Goal: Task Accomplishment & Management: Complete application form

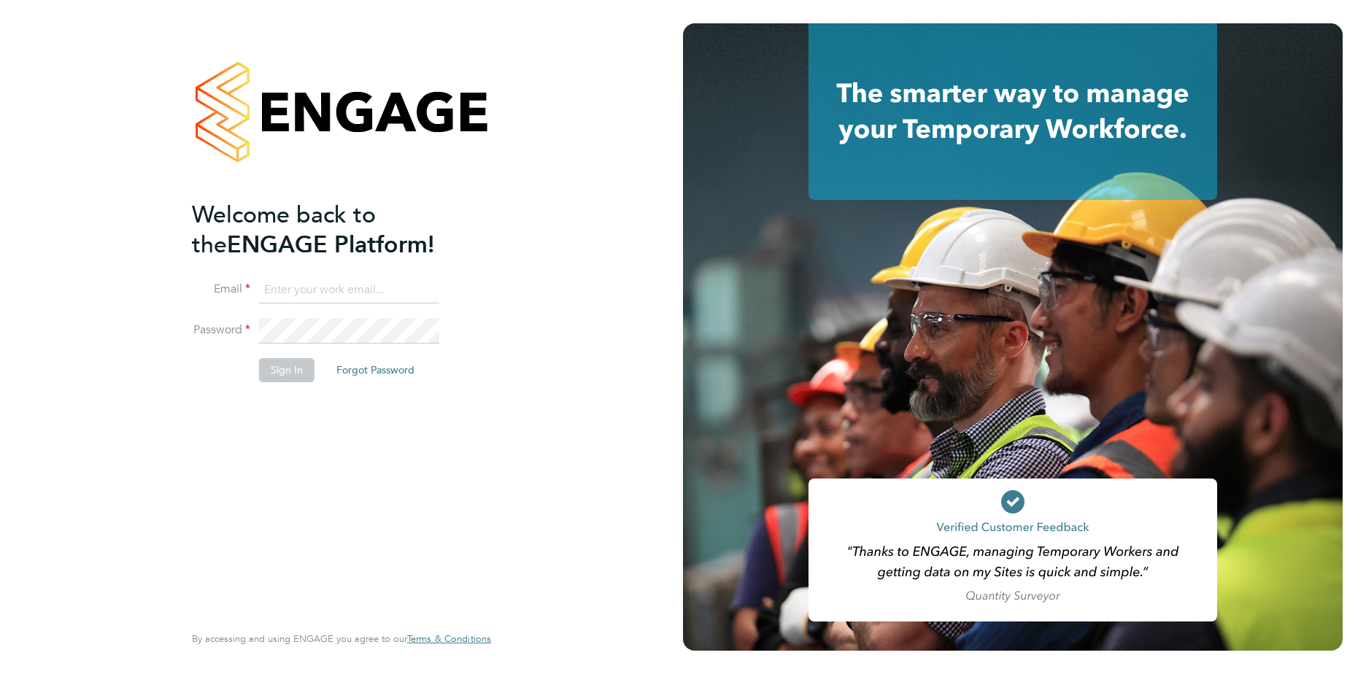
click at [265, 280] on input at bounding box center [349, 290] width 180 height 26
type input "sara.blatcher@apleona.com"
click at [286, 368] on button "Sign In" at bounding box center [286, 369] width 55 height 23
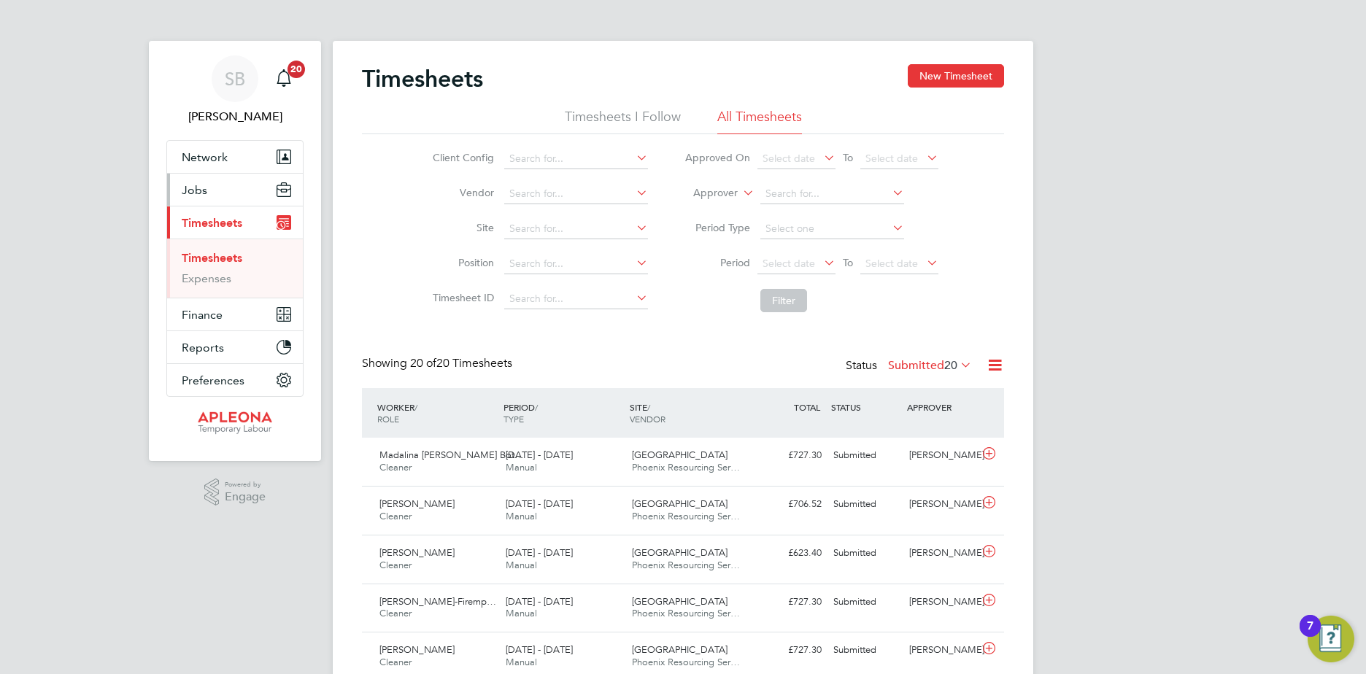
click at [199, 188] on span "Jobs" at bounding box center [195, 190] width 26 height 14
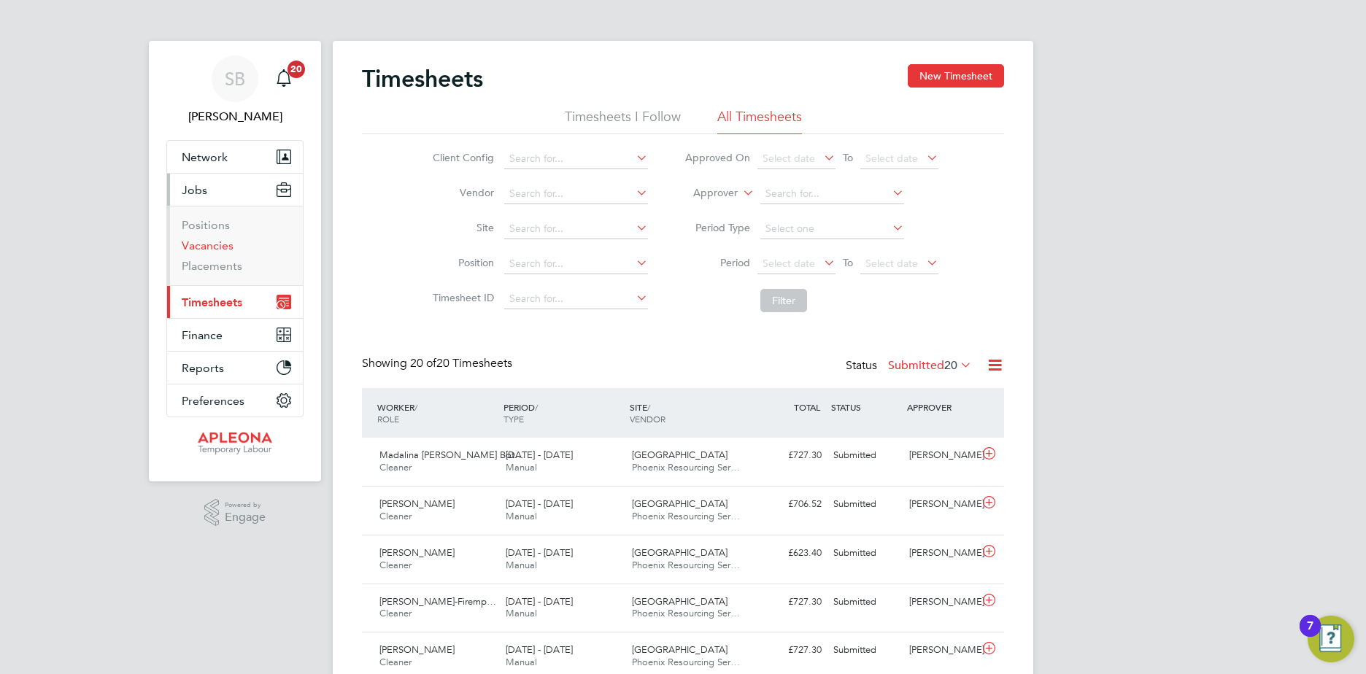
click at [217, 243] on link "Vacancies" at bounding box center [208, 246] width 52 height 14
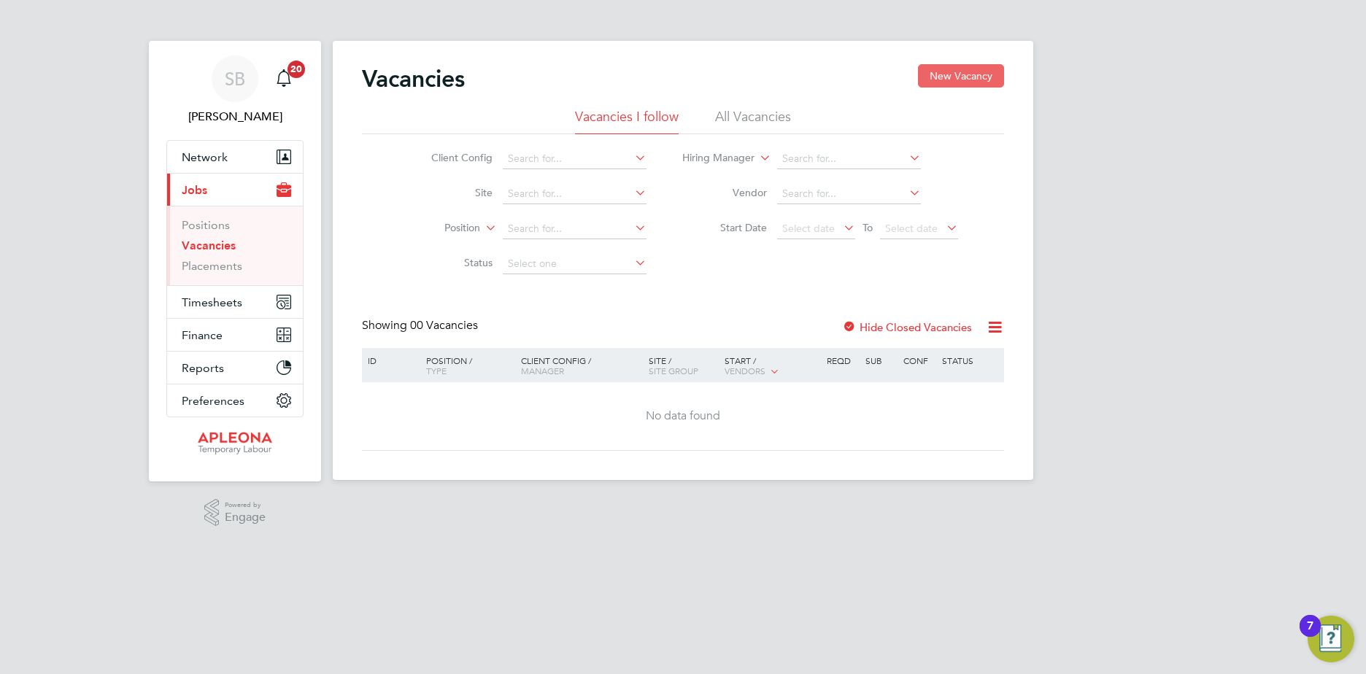
click at [966, 71] on button "New Vacancy" at bounding box center [961, 75] width 86 height 23
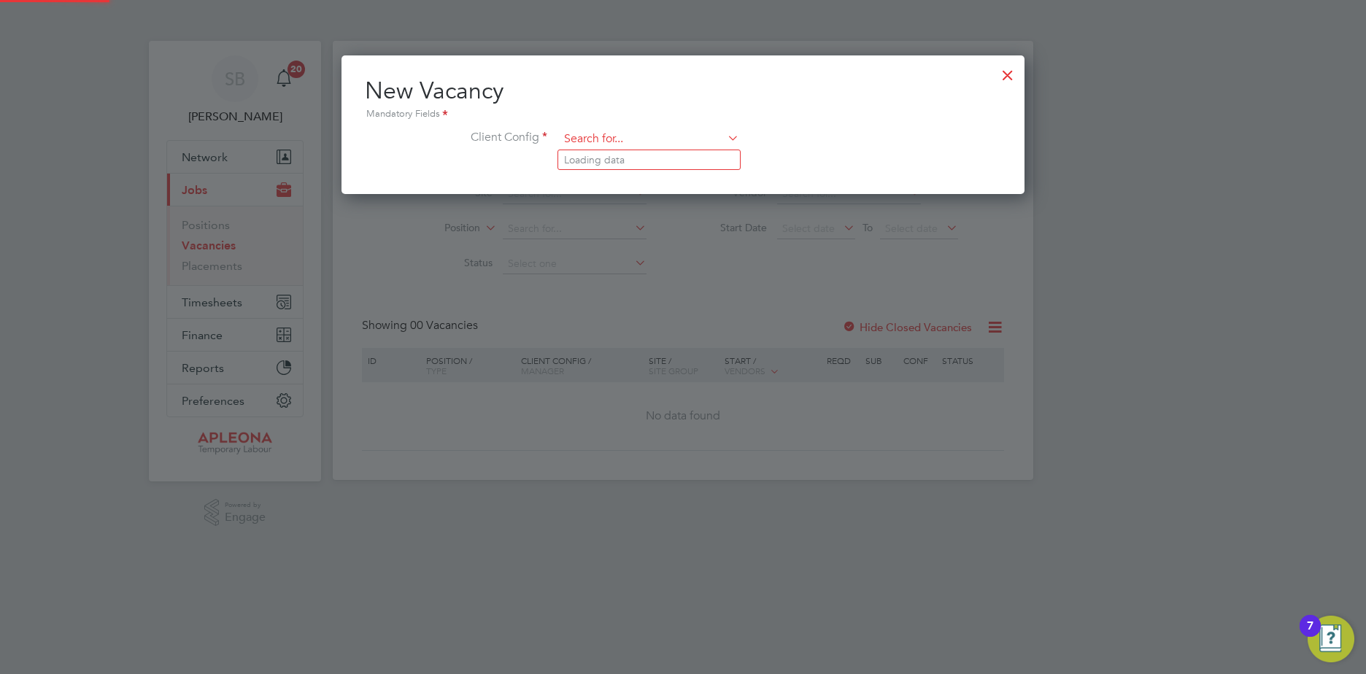
click at [585, 131] on input at bounding box center [649, 139] width 180 height 22
click at [585, 155] on li "Apleona - Pretium" at bounding box center [649, 160] width 182 height 20
type input "Apleona - Pretium"
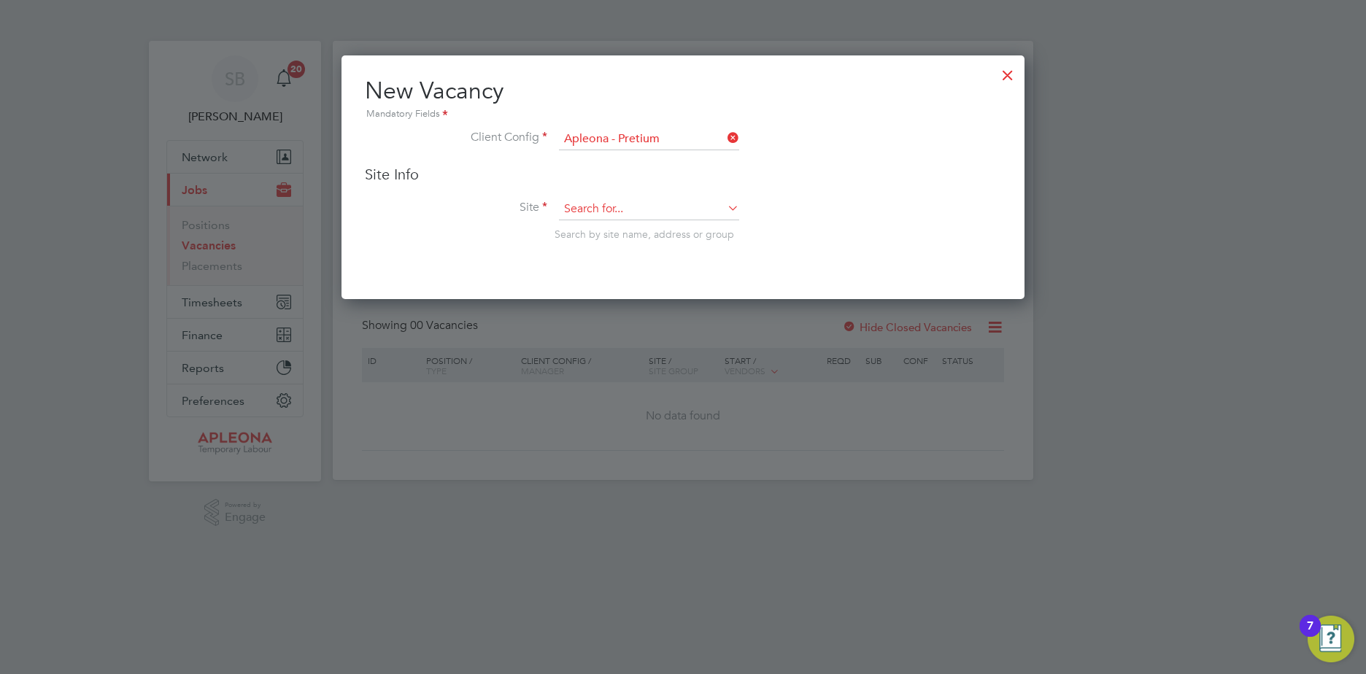
click at [595, 204] on input at bounding box center [649, 210] width 180 height 22
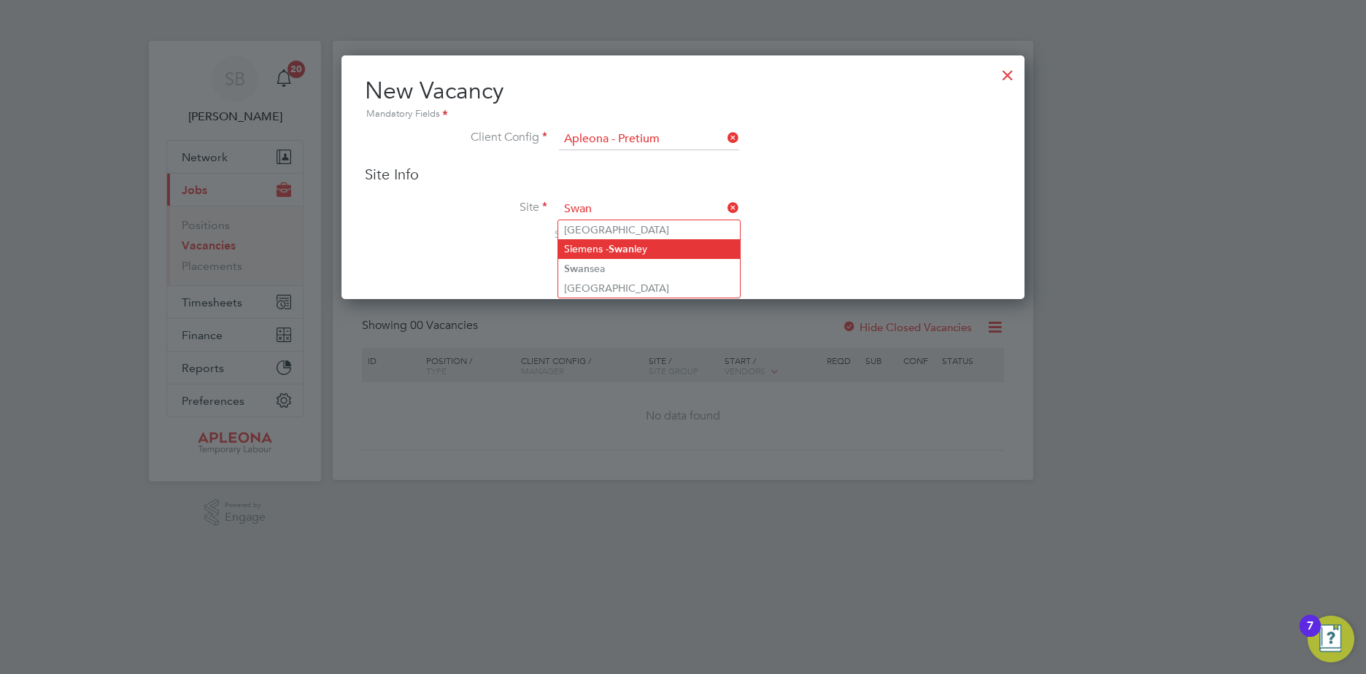
click at [627, 248] on b "Swan" at bounding box center [622, 249] width 26 height 12
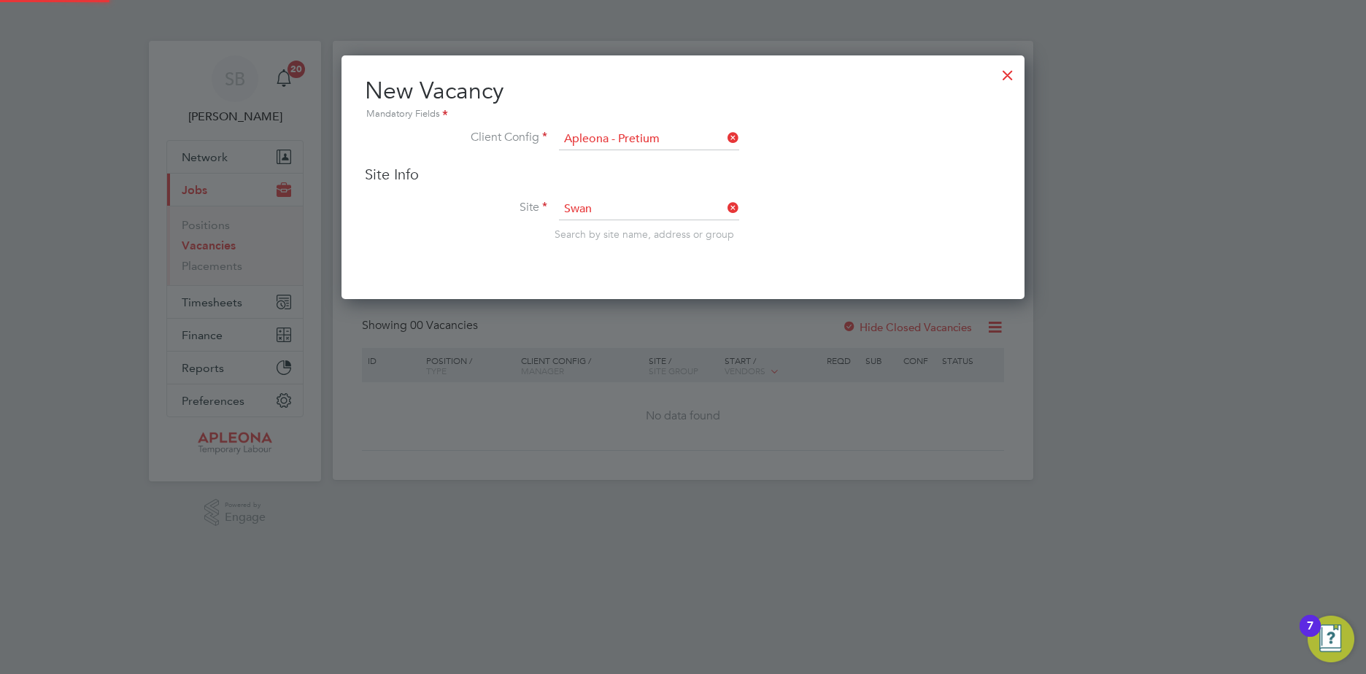
type input "Siemens - Swanley"
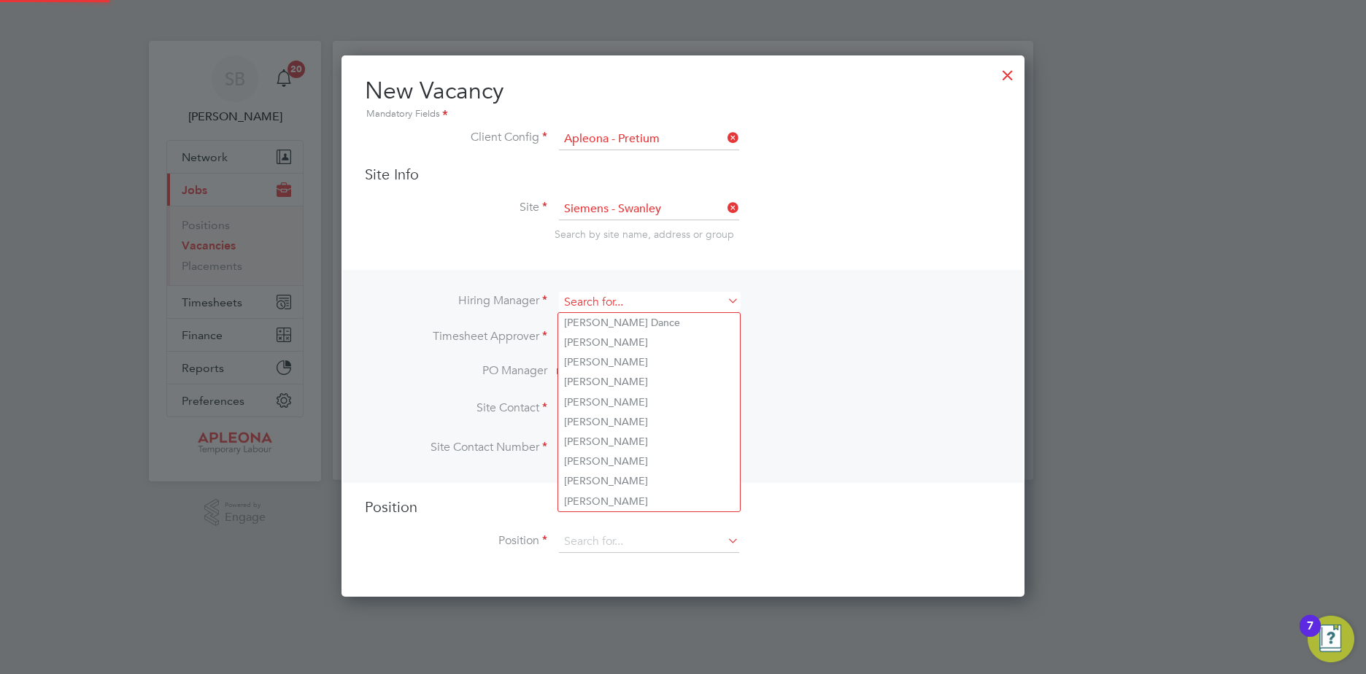
click at [568, 297] on input at bounding box center [649, 302] width 180 height 21
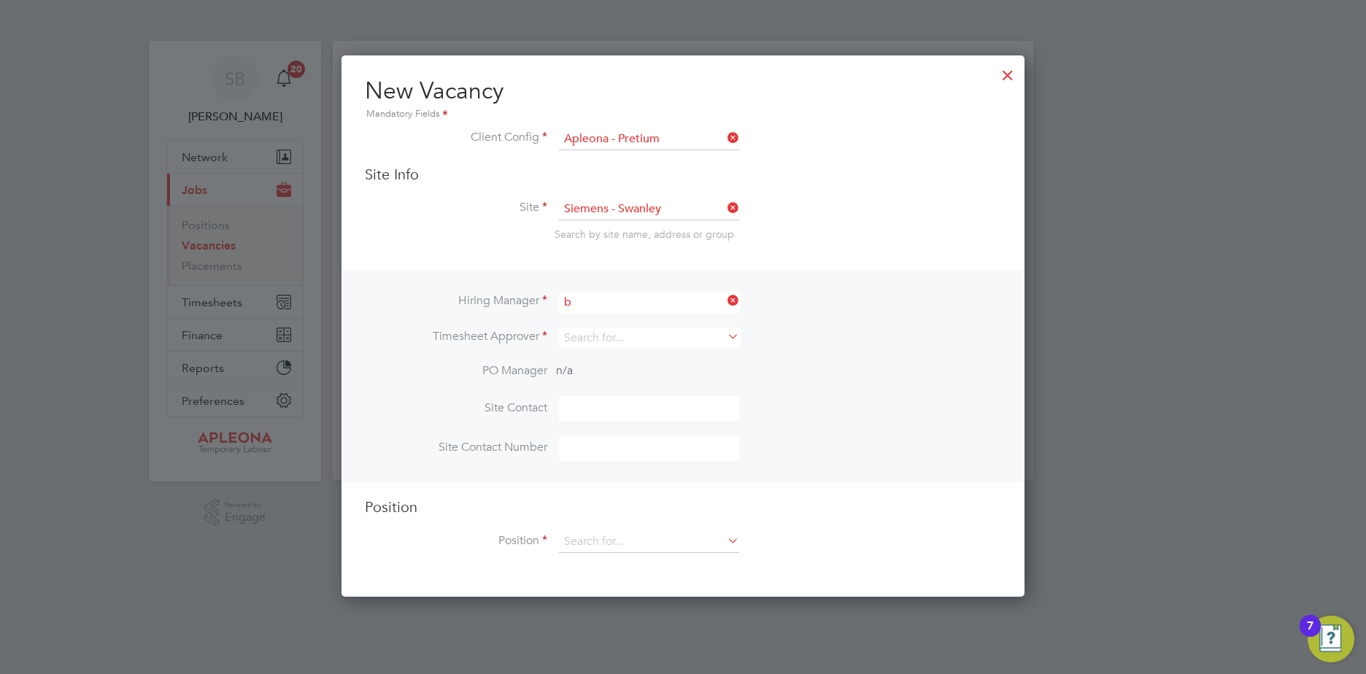
click at [629, 493] on li "B [PERSON_NAME]" at bounding box center [651, 502] width 186 height 20
type input "[PERSON_NAME]"
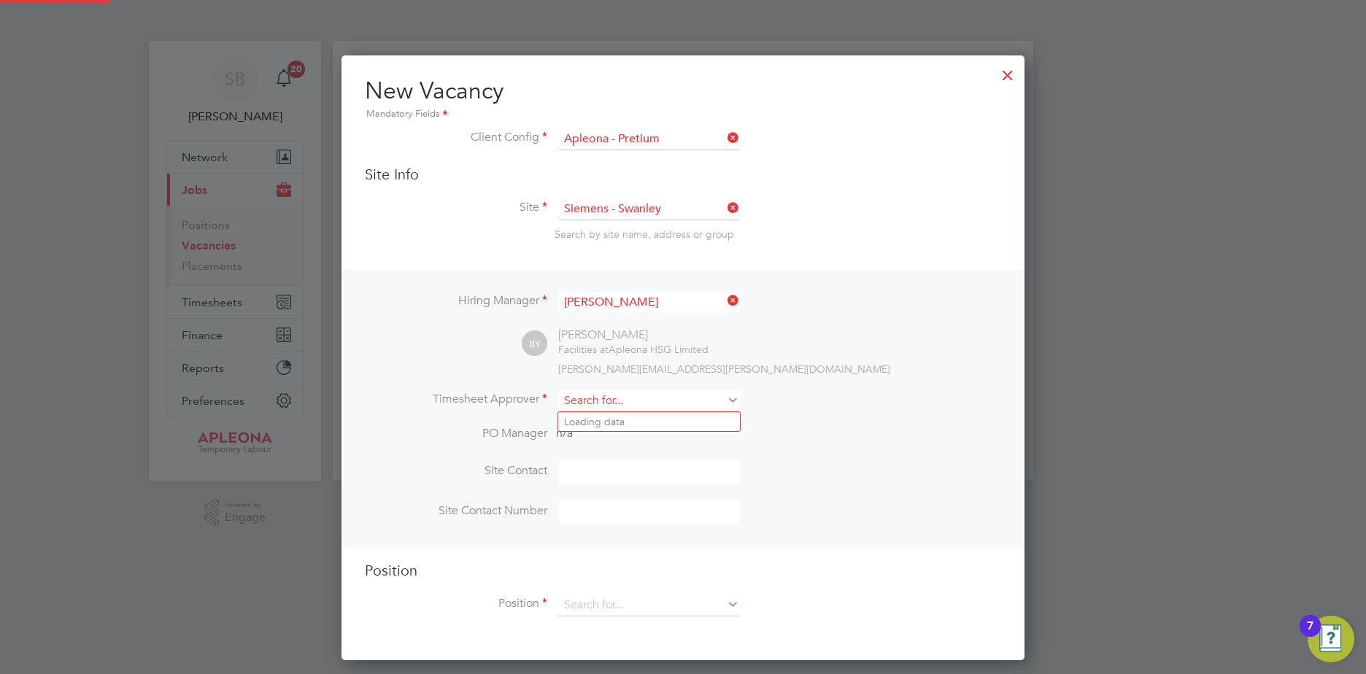
click at [593, 399] on input at bounding box center [649, 400] width 180 height 21
click at [609, 480] on li "Br [PERSON_NAME]" at bounding box center [649, 482] width 182 height 20
type input "[PERSON_NAME]"
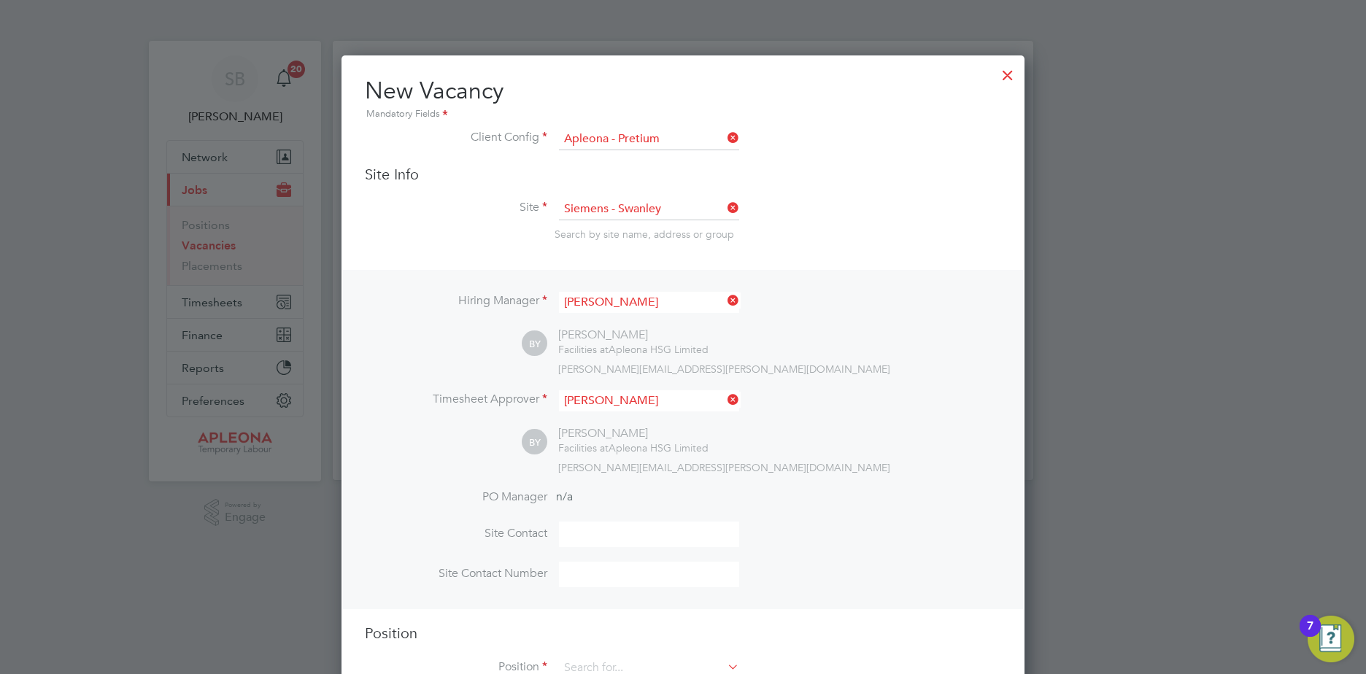
click at [585, 531] on input at bounding box center [649, 535] width 180 height 26
type input "B"
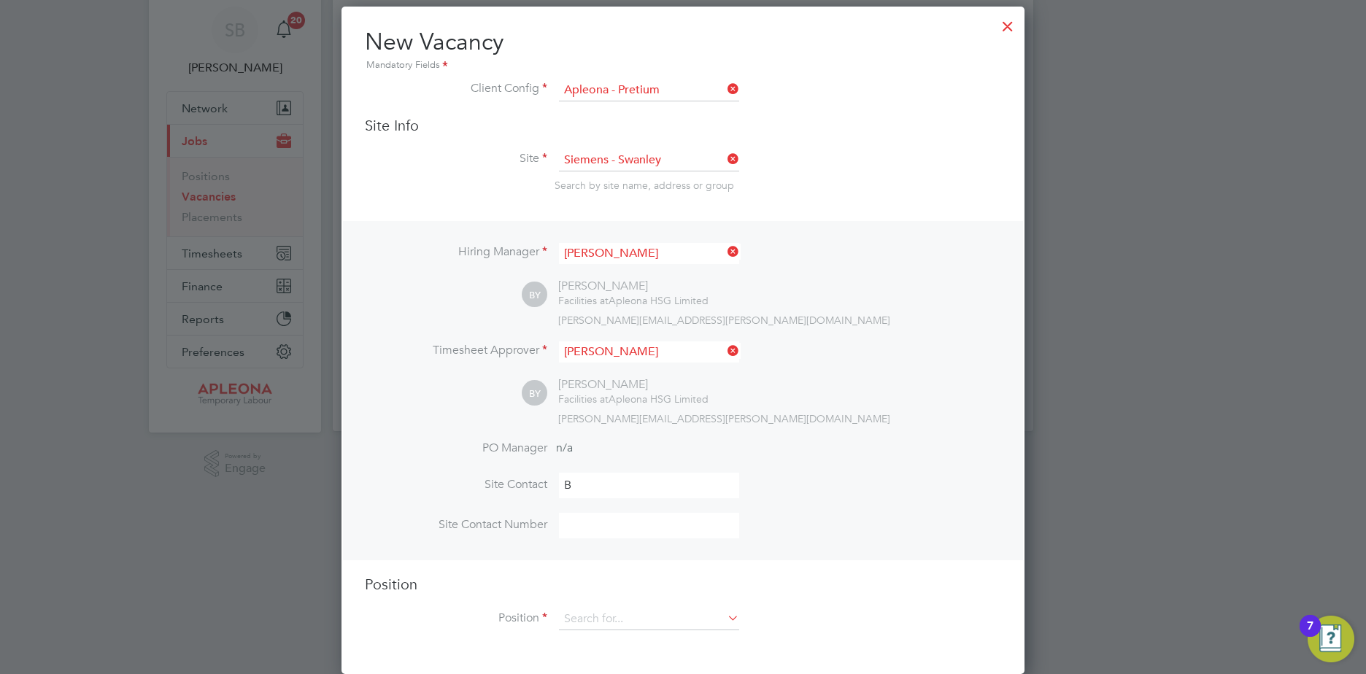
type input "r"
click at [574, 485] on input "B" at bounding box center [649, 486] width 180 height 26
type input "[PERSON_NAME]"
click at [572, 521] on input at bounding box center [649, 526] width 180 height 26
click at [577, 525] on input at bounding box center [649, 526] width 180 height 26
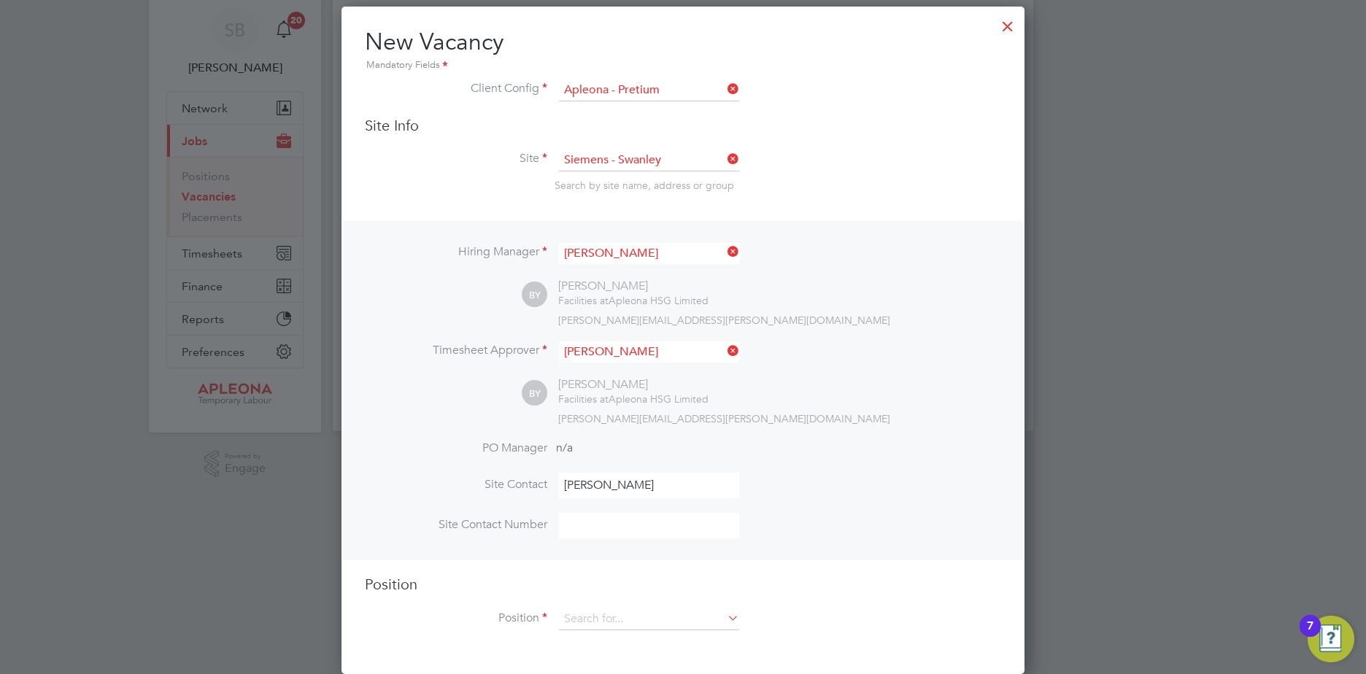
paste input "07867 441981"
type input "07867 441981"
click at [596, 617] on input at bounding box center [649, 620] width 180 height 22
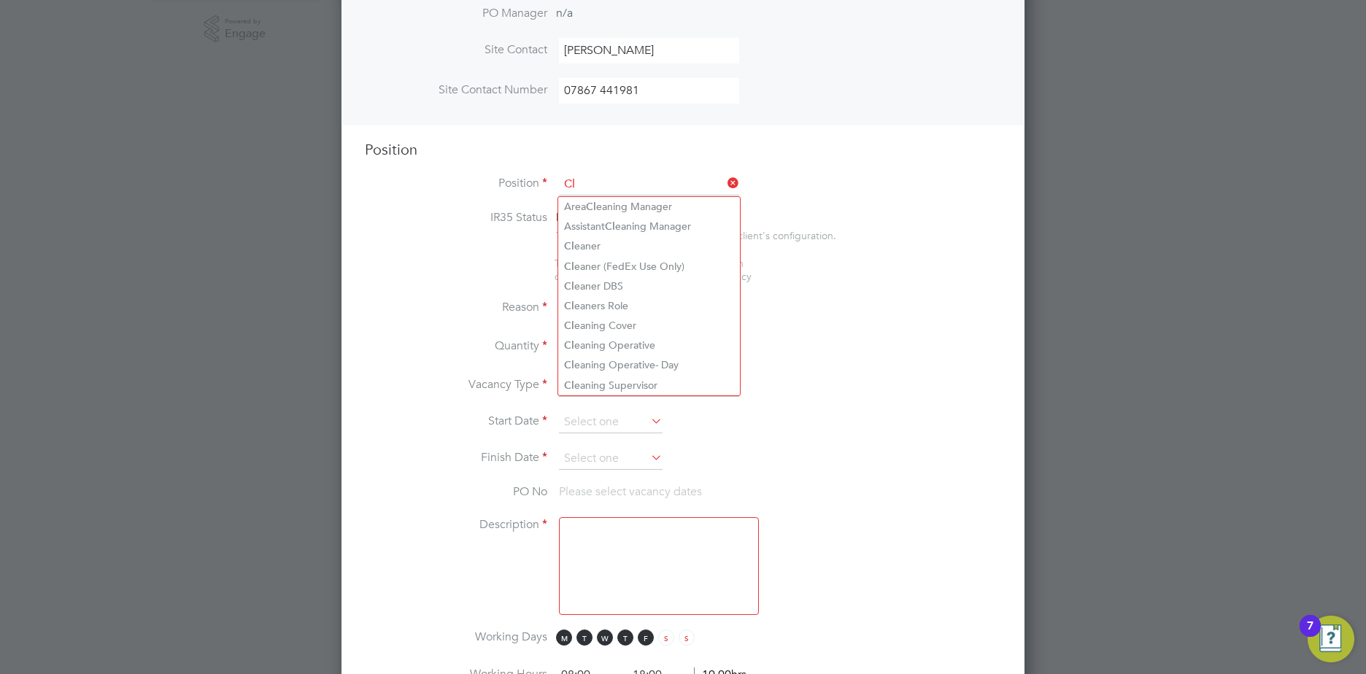
scroll to position [634, 0]
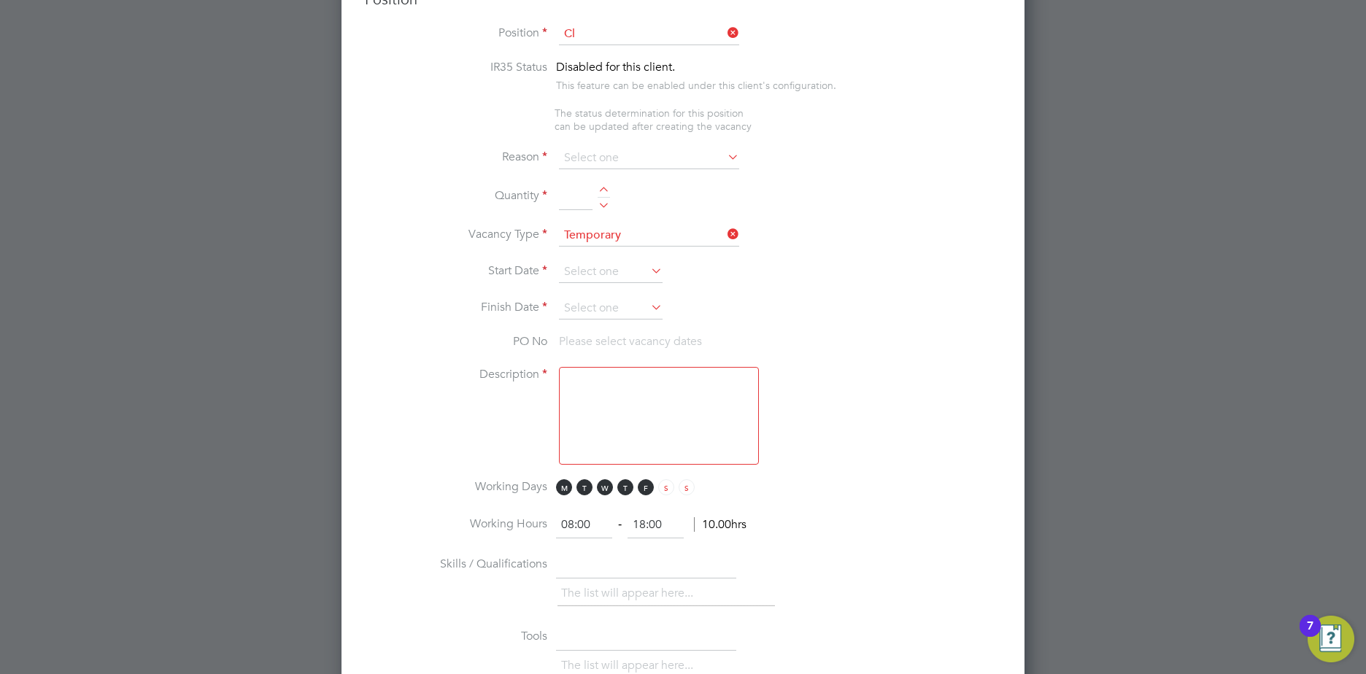
click at [652, 185] on li "Cl eaning Operative" at bounding box center [649, 195] width 182 height 20
type input "Cleaning Operative"
type textarea "Cleaning of a School, will include wiping down, cleaning toilets, emptying bins…"
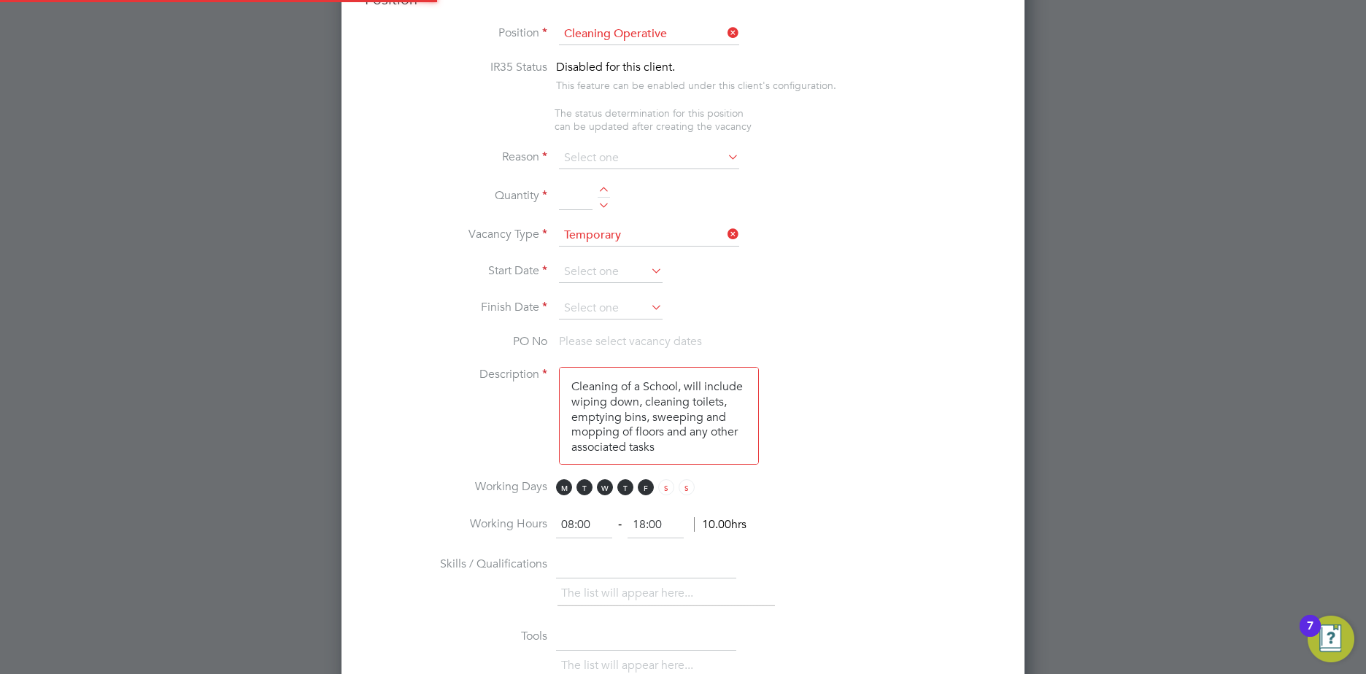
scroll to position [2073, 684]
click at [725, 158] on icon at bounding box center [725, 157] width 0 height 20
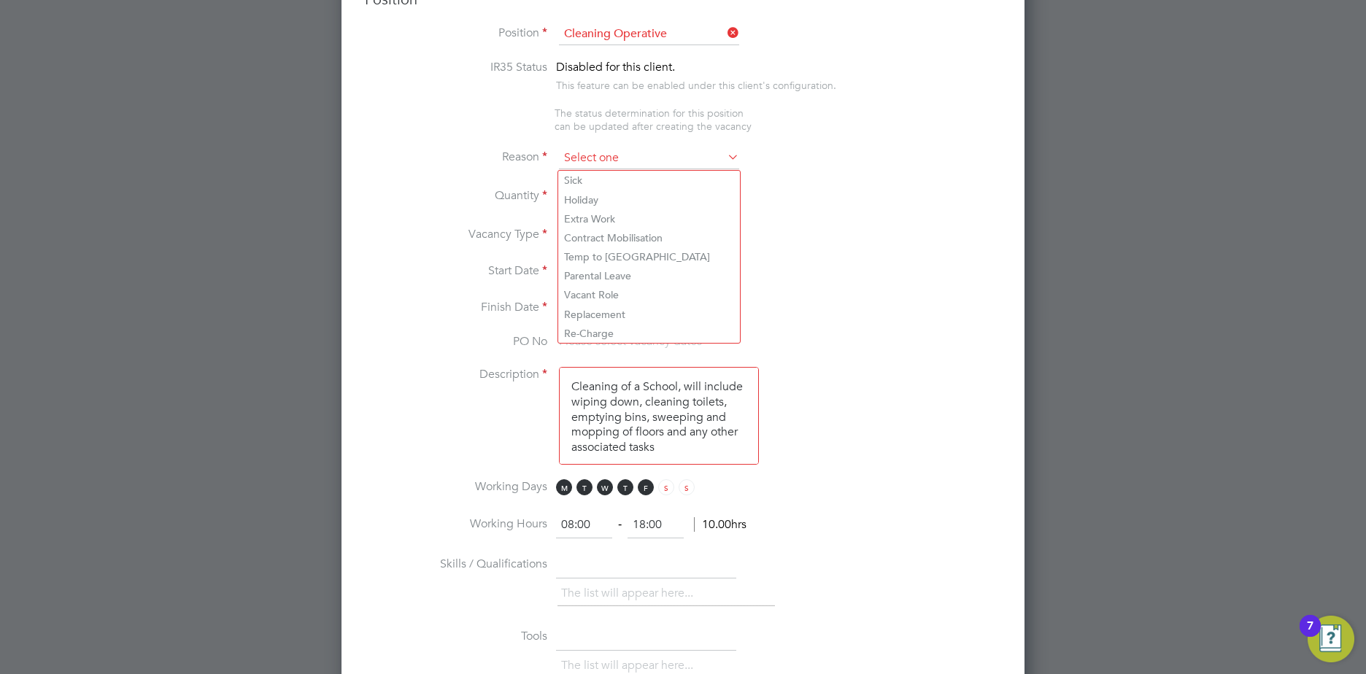
click at [585, 158] on input at bounding box center [649, 158] width 180 height 22
click at [579, 175] on li "Sick" at bounding box center [649, 180] width 182 height 19
type input "Sick"
click at [602, 187] on li "Quantity" at bounding box center [683, 204] width 636 height 41
click at [604, 187] on li "Quantity" at bounding box center [683, 204] width 636 height 41
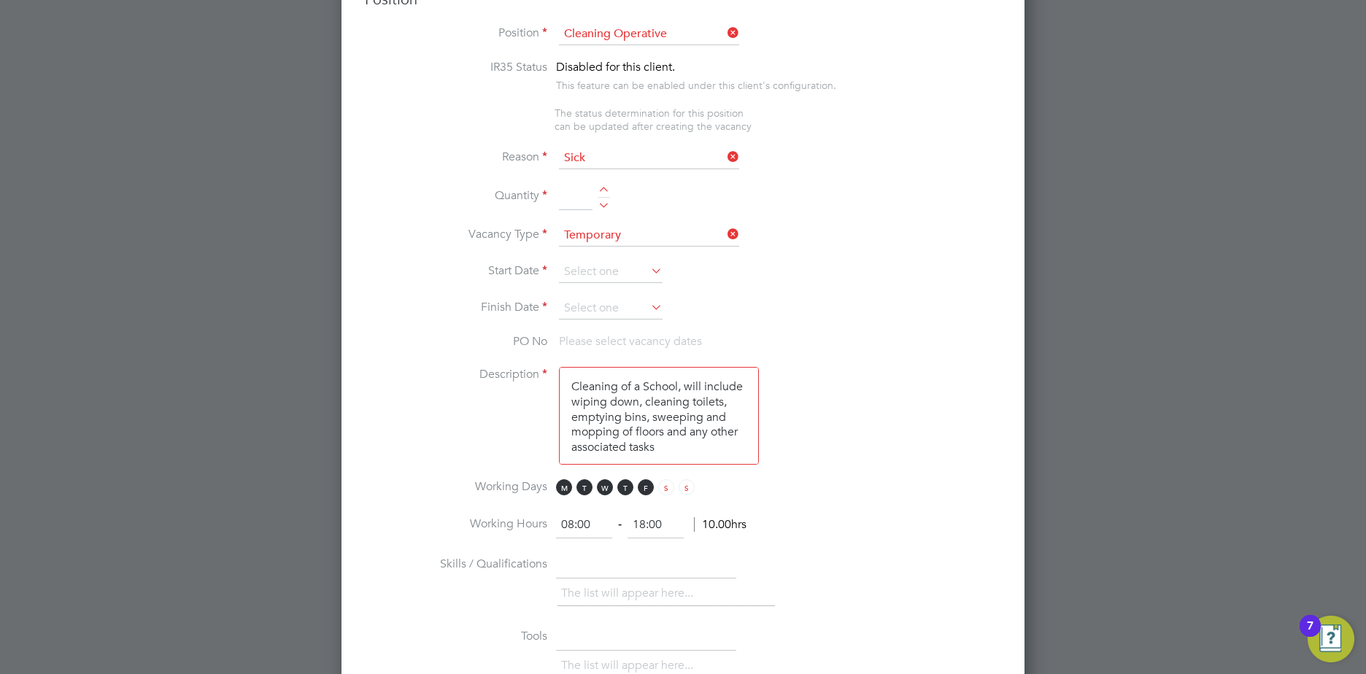
click at [604, 190] on div at bounding box center [604, 192] width 12 height 10
type input "1"
click at [583, 268] on input at bounding box center [611, 272] width 104 height 22
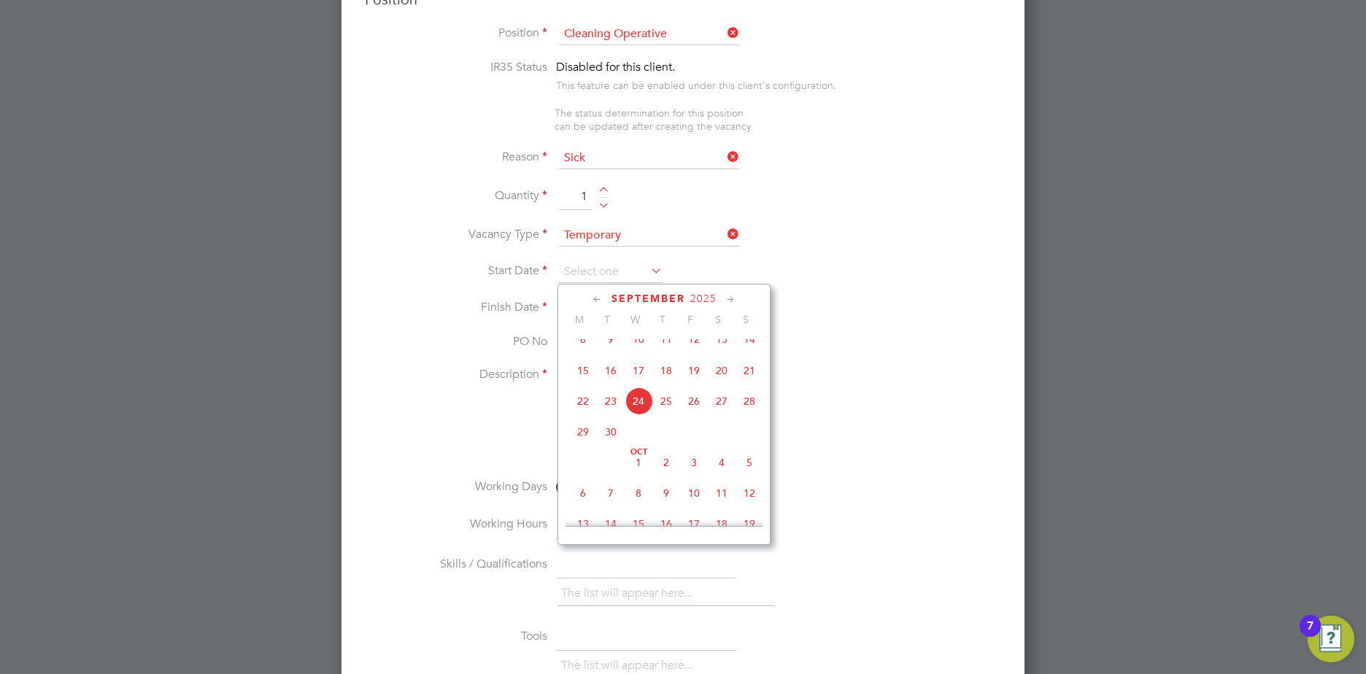
click at [670, 412] on span "25" at bounding box center [667, 402] width 28 height 28
type input "[DATE]"
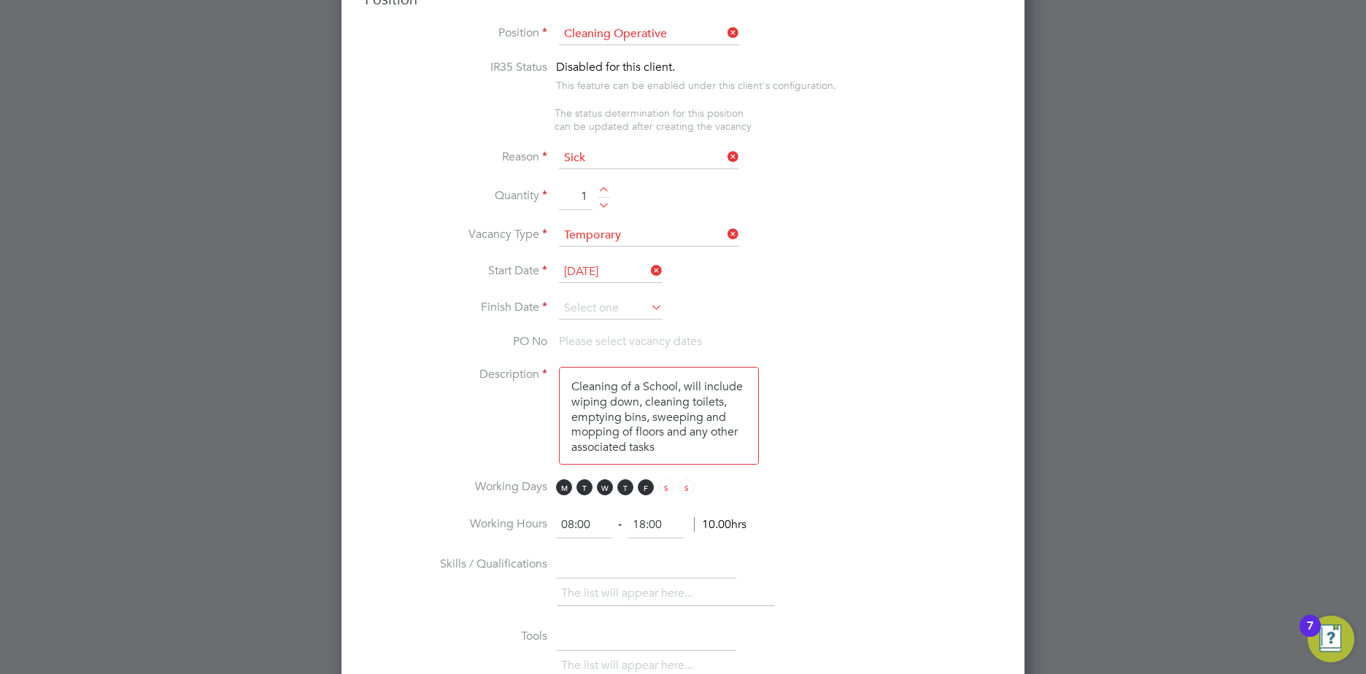
click at [648, 304] on icon at bounding box center [648, 307] width 0 height 20
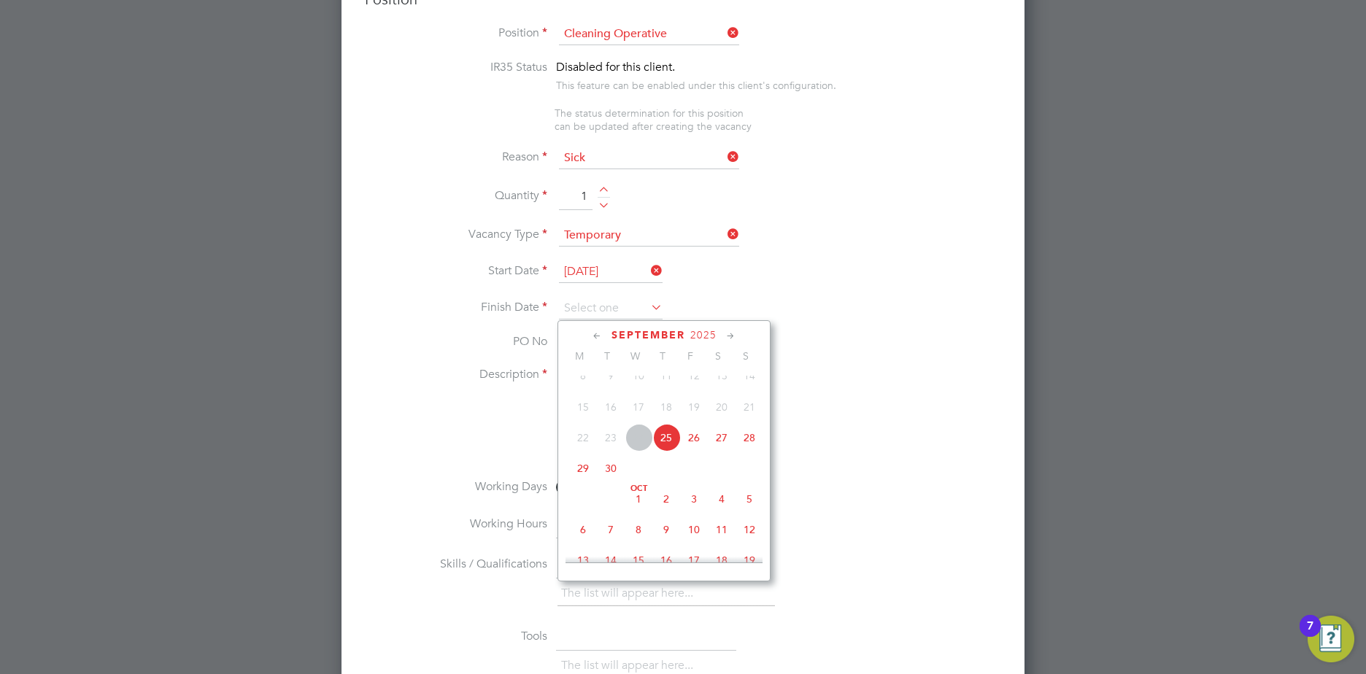
click at [694, 451] on span "26" at bounding box center [694, 438] width 28 height 28
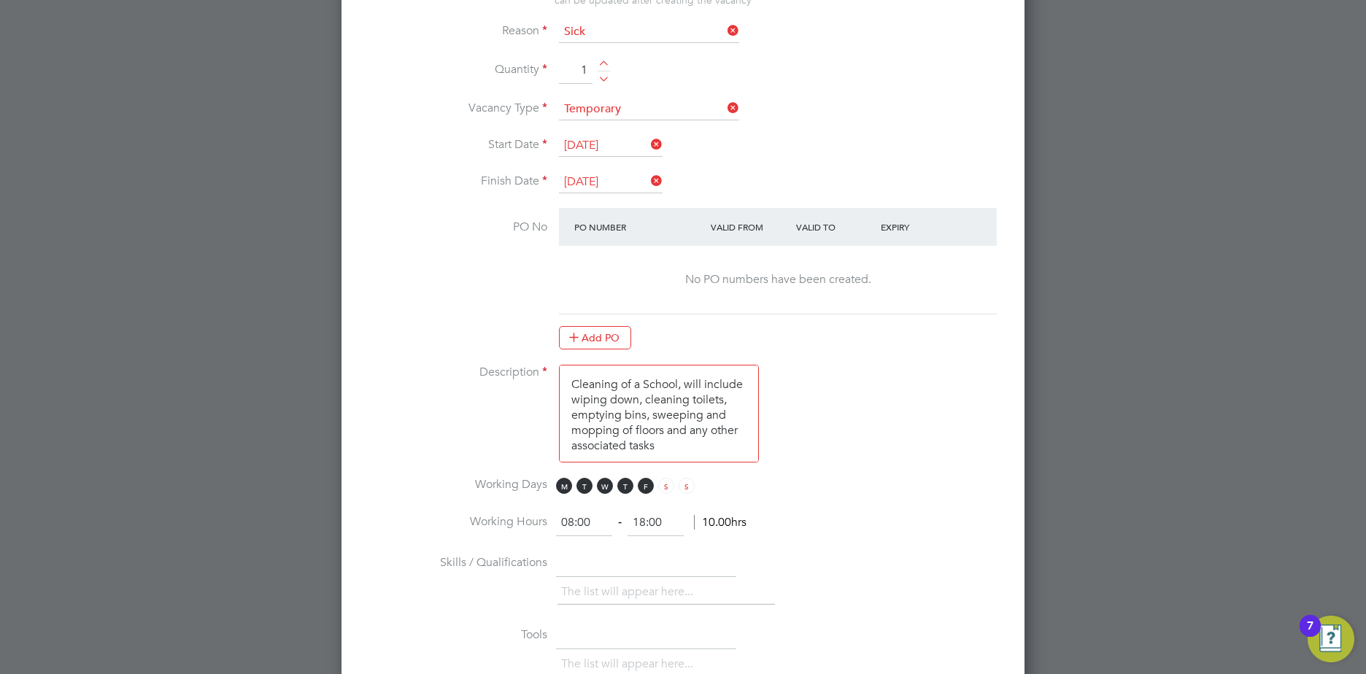
scroll to position [780, 0]
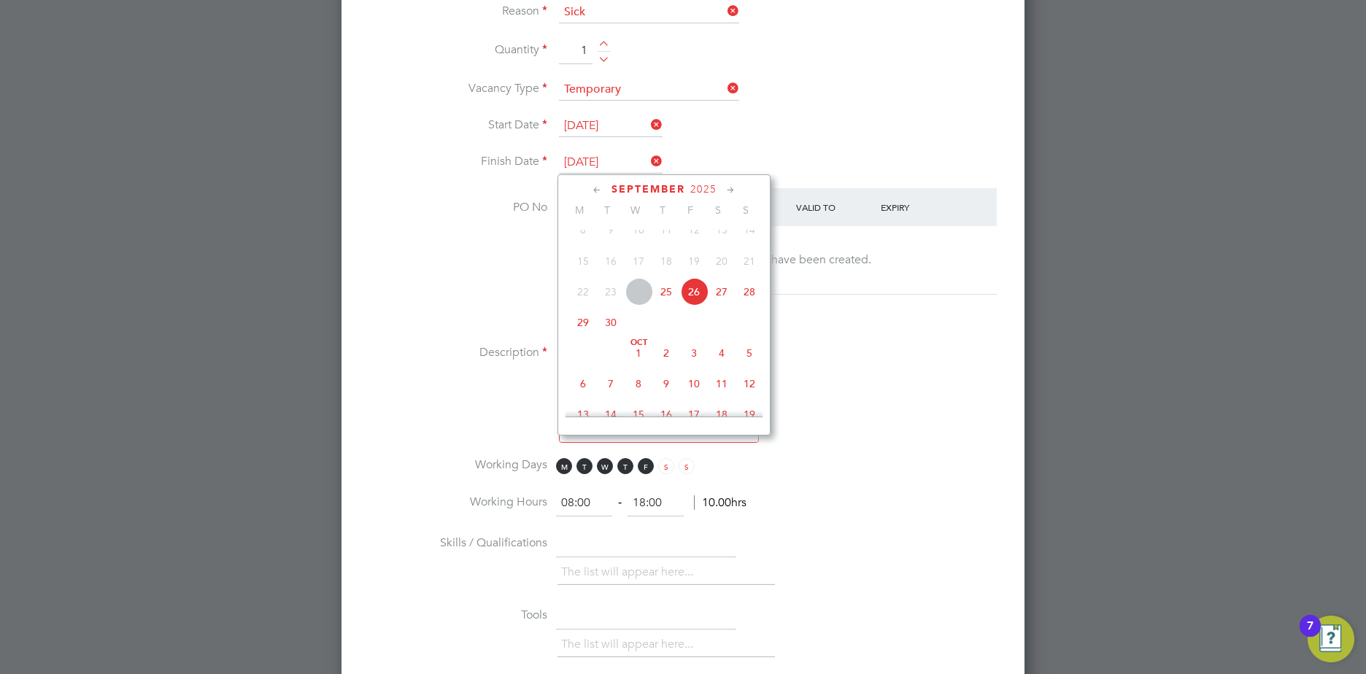
click at [628, 160] on input "[DATE]" at bounding box center [611, 163] width 104 height 22
click at [698, 280] on span "28" at bounding box center [694, 266] width 28 height 28
type input "[DATE]"
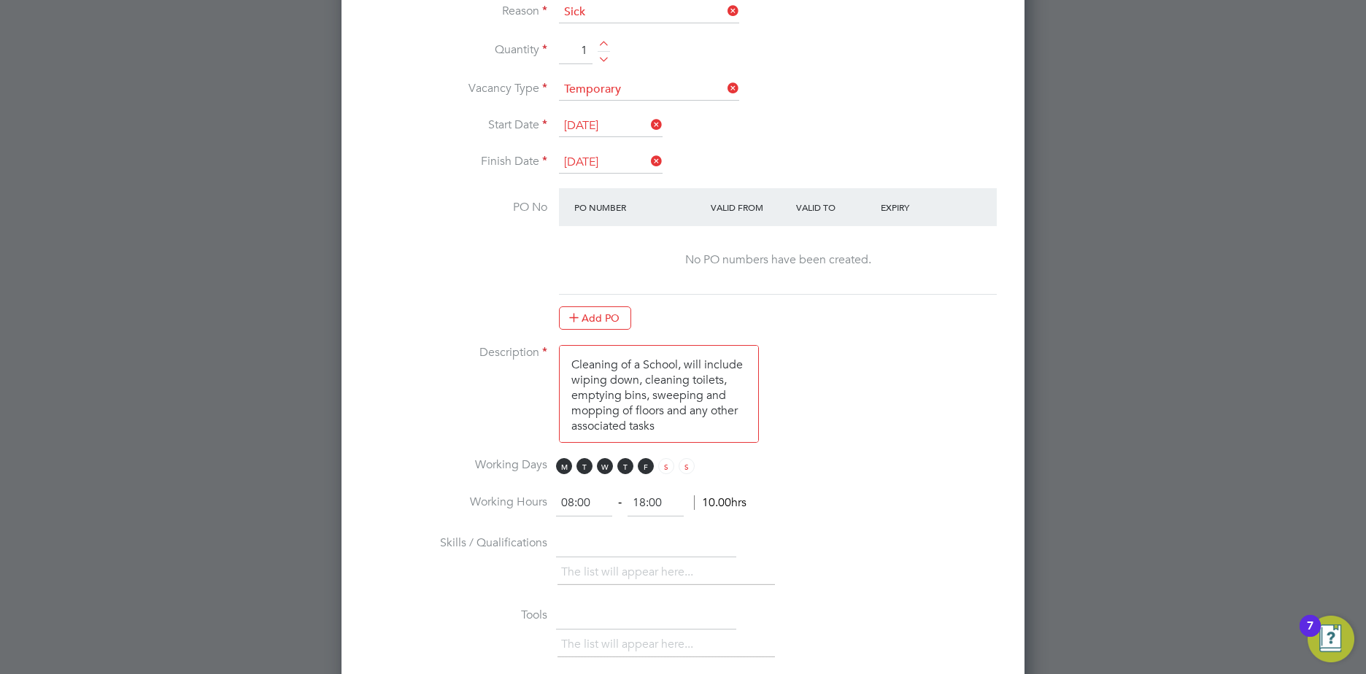
click at [677, 363] on textarea "Cleaning of a School, will include wiping down, cleaning toilets, emptying bins…" at bounding box center [659, 394] width 200 height 98
click at [680, 365] on textarea "Cleaning of a School, will include wiping down, cleaning toilets, emptying bins…" at bounding box center [659, 394] width 200 height 98
type textarea "Cleaning, will include wiping down, cleaning toilets, emptying bins, sweeping a…"
click at [563, 468] on span "M" at bounding box center [564, 466] width 16 height 16
click at [583, 467] on span "T" at bounding box center [585, 466] width 16 height 16
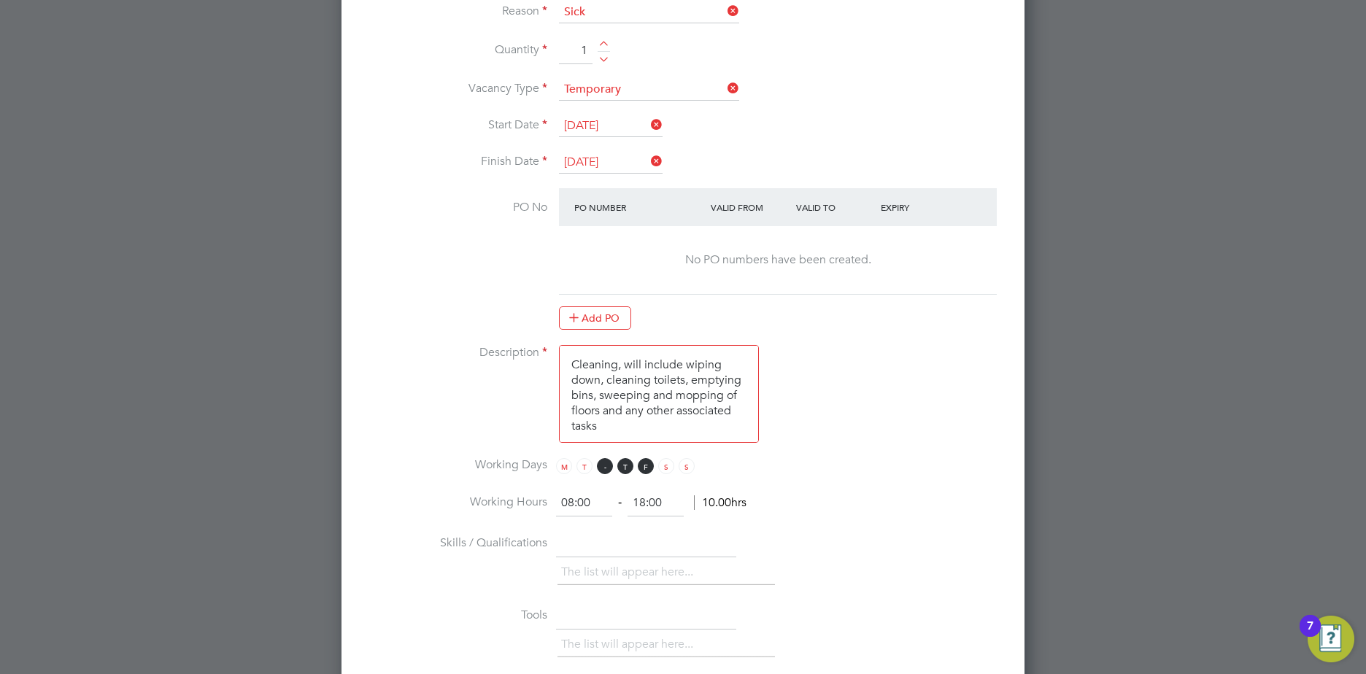
click at [604, 462] on span "W" at bounding box center [605, 466] width 16 height 16
click at [621, 463] on span "T" at bounding box center [625, 466] width 16 height 16
click at [646, 463] on span "F" at bounding box center [646, 466] width 16 height 16
click at [668, 469] on span "S" at bounding box center [666, 466] width 16 height 16
click at [689, 467] on span "S" at bounding box center [687, 466] width 16 height 16
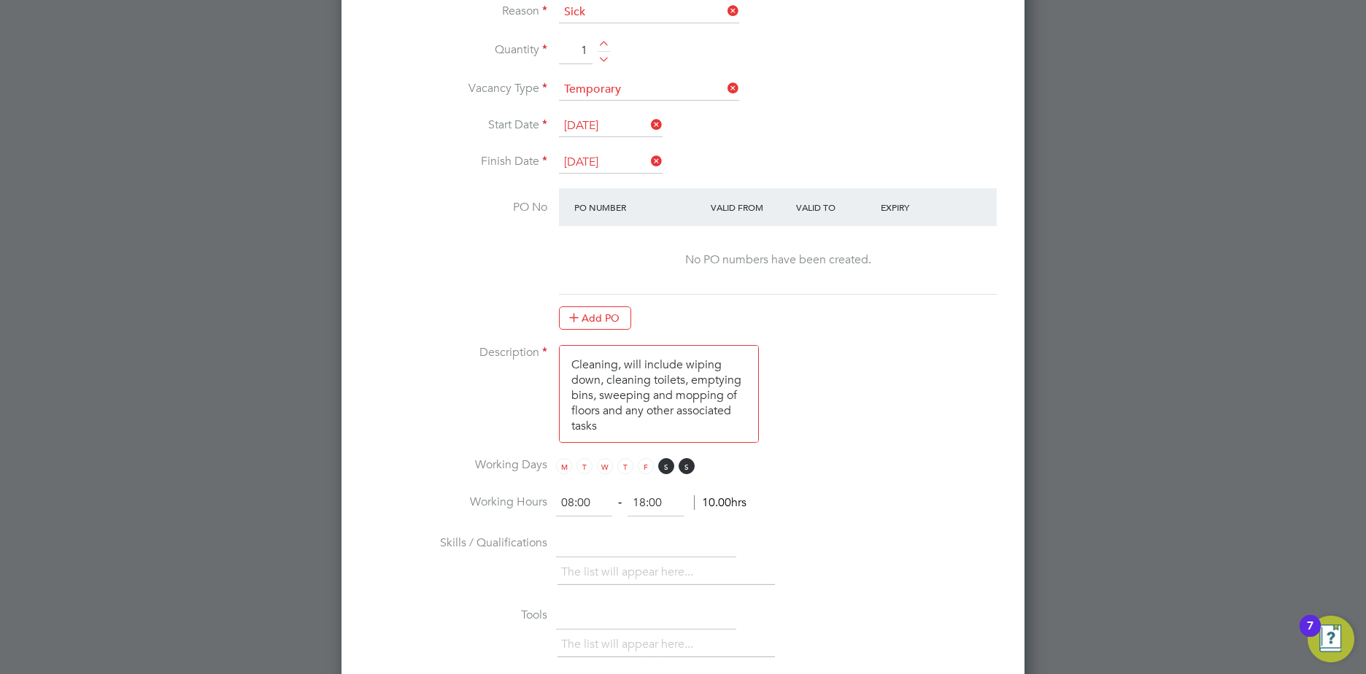
click at [572, 501] on input "08:00" at bounding box center [584, 503] width 56 height 26
click at [572, 501] on input "11:00" at bounding box center [584, 503] width 56 height 26
click at [583, 502] on input "10:00" at bounding box center [584, 503] width 56 height 26
type input "10:30"
click at [644, 501] on input "18:00" at bounding box center [656, 503] width 56 height 26
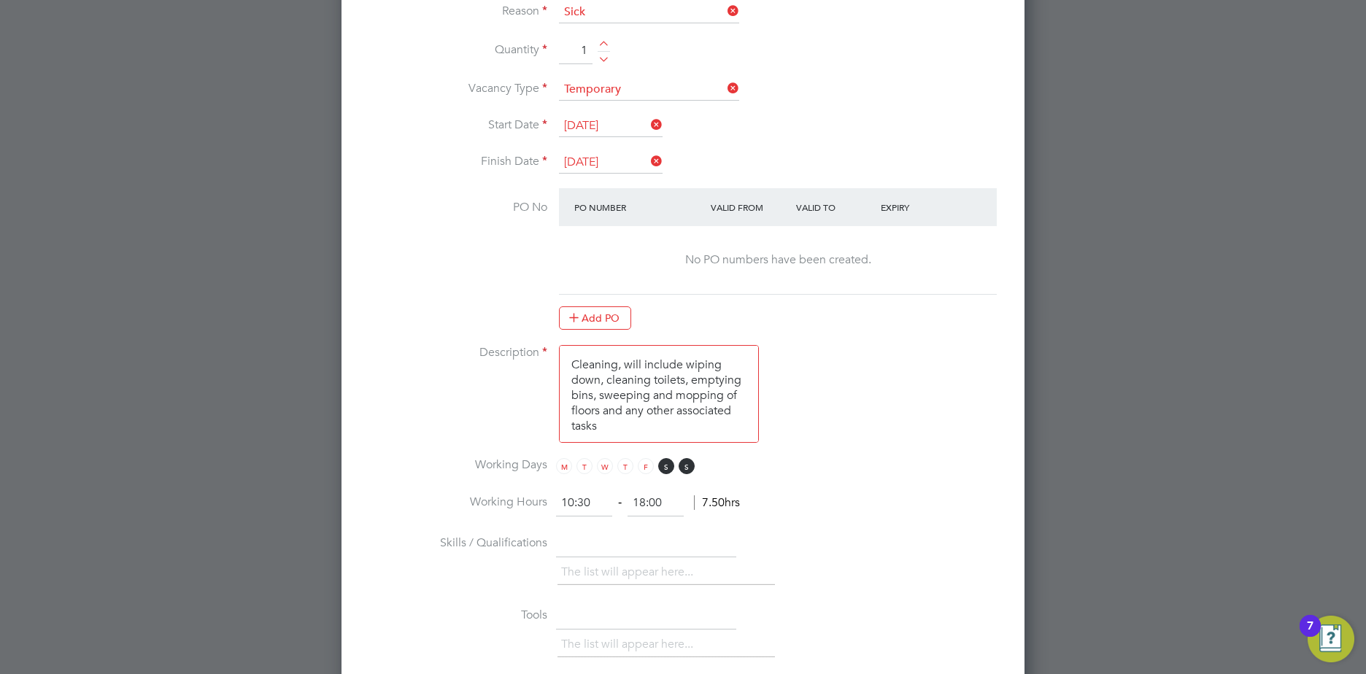
click at [644, 501] on input "18:00" at bounding box center [656, 503] width 56 height 26
click at [654, 501] on input "16:00" at bounding box center [656, 503] width 56 height 26
type input "16:30"
click at [603, 539] on input "text" at bounding box center [646, 544] width 180 height 26
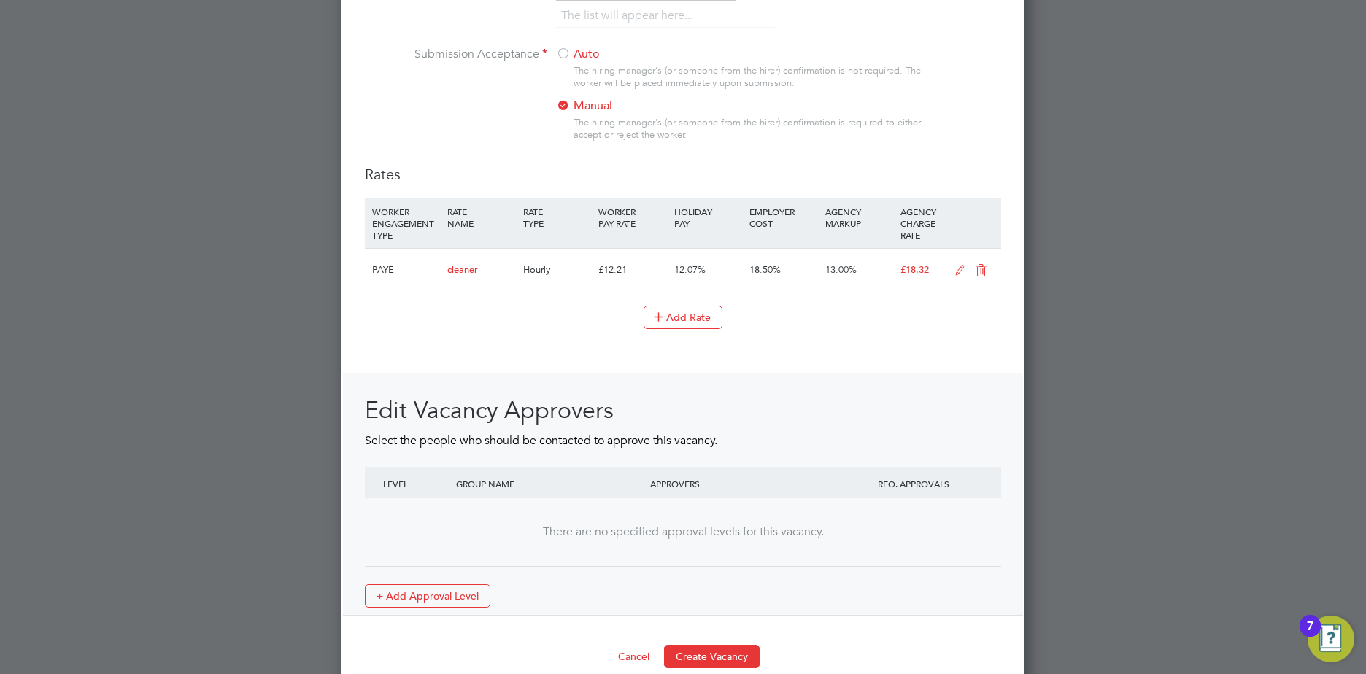
scroll to position [1577, 0]
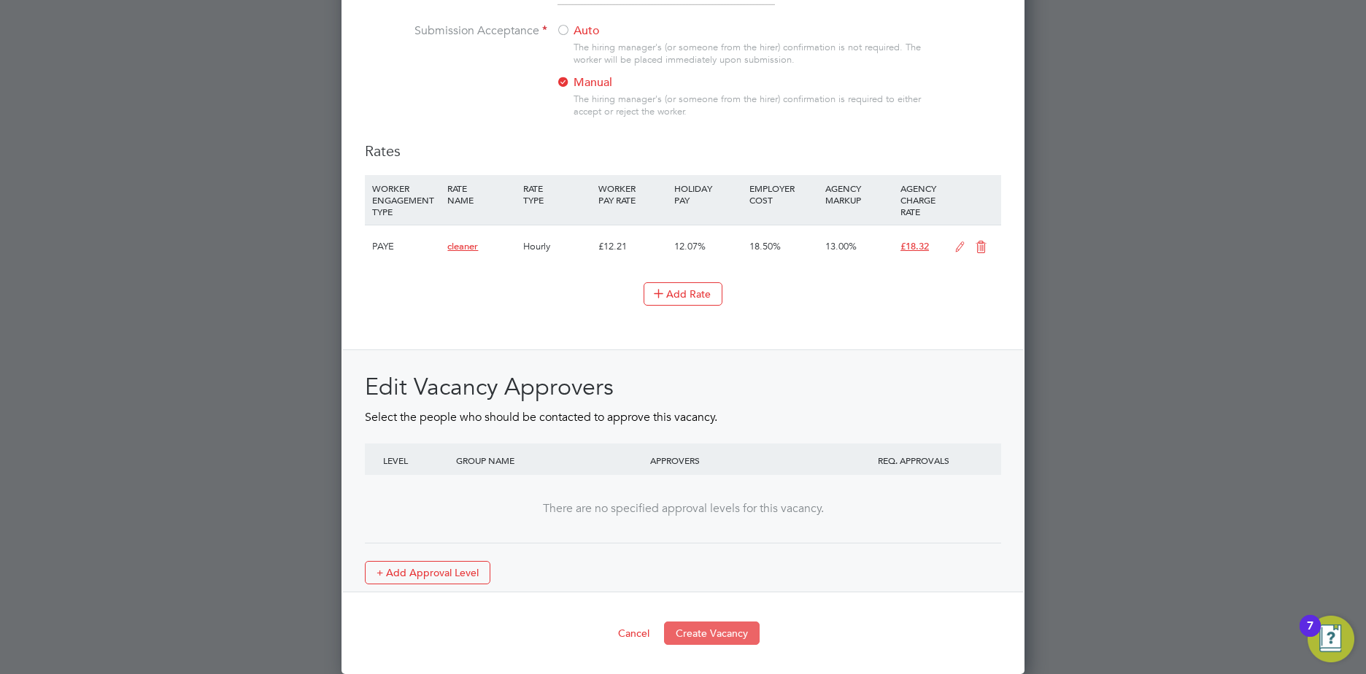
type input "Cleaning Experience"
click at [709, 631] on button "Create Vacancy" at bounding box center [712, 633] width 96 height 23
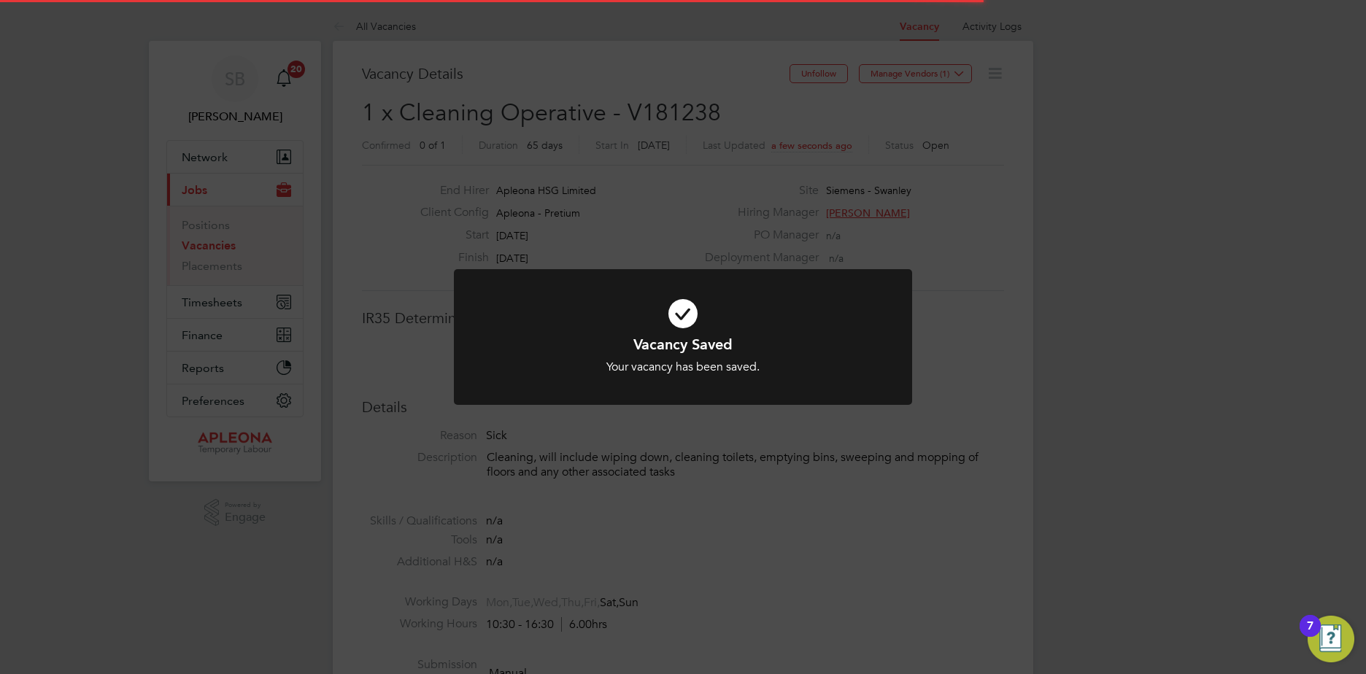
scroll to position [23, 315]
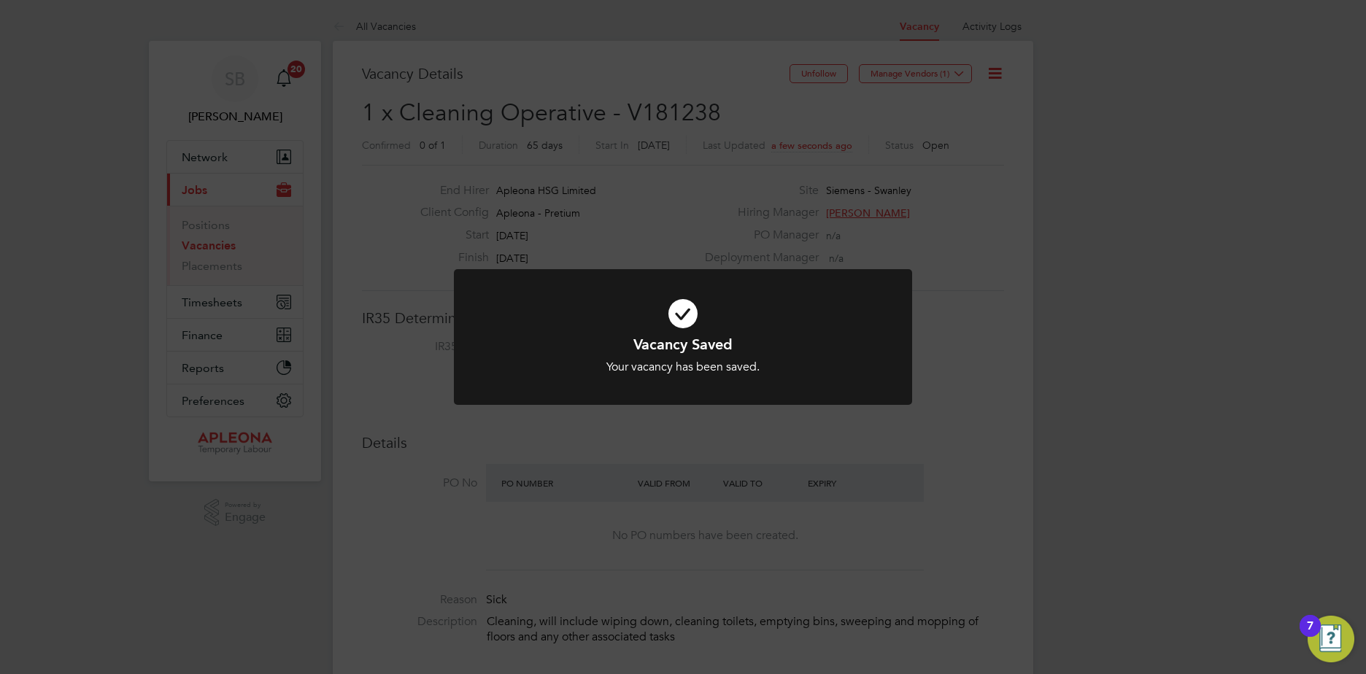
click at [988, 174] on div "Vacancy Saved Your vacancy has been saved. Cancel Okay" at bounding box center [683, 337] width 1366 height 674
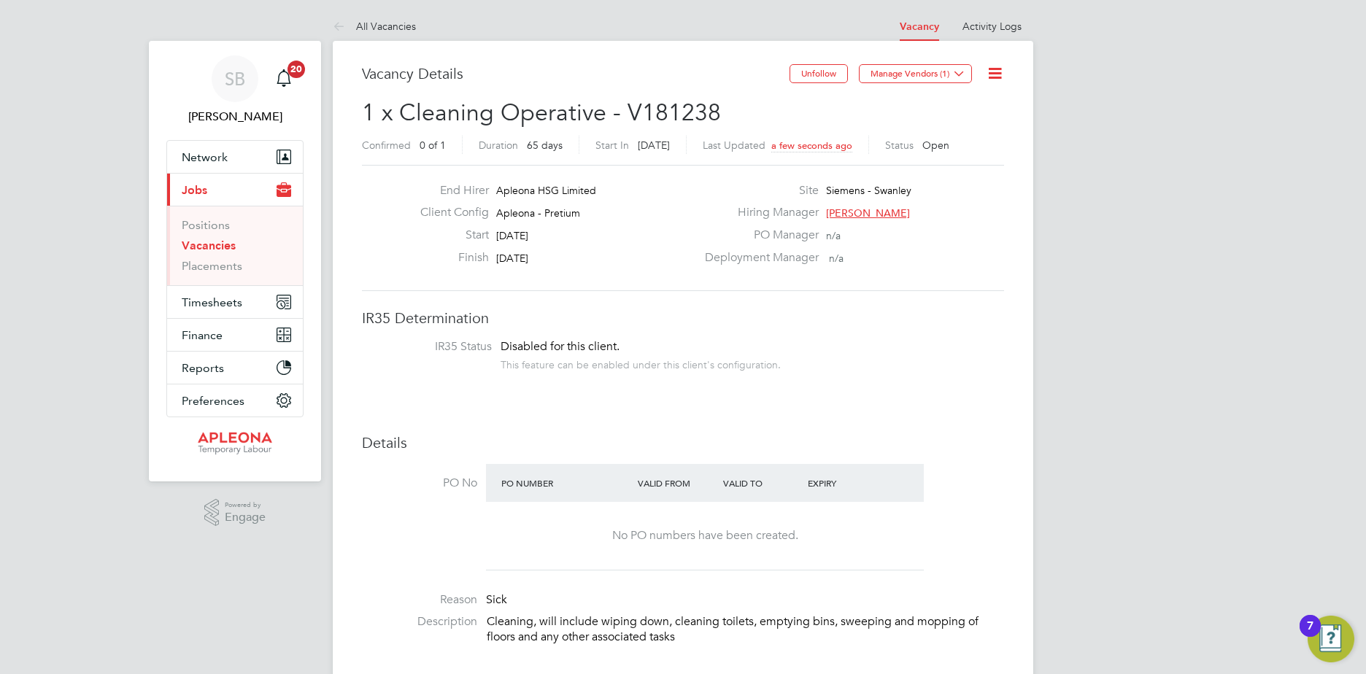
click at [994, 71] on icon at bounding box center [995, 73] width 18 height 18
click at [959, 106] on li "Edit Vacancy e" at bounding box center [959, 108] width 85 height 20
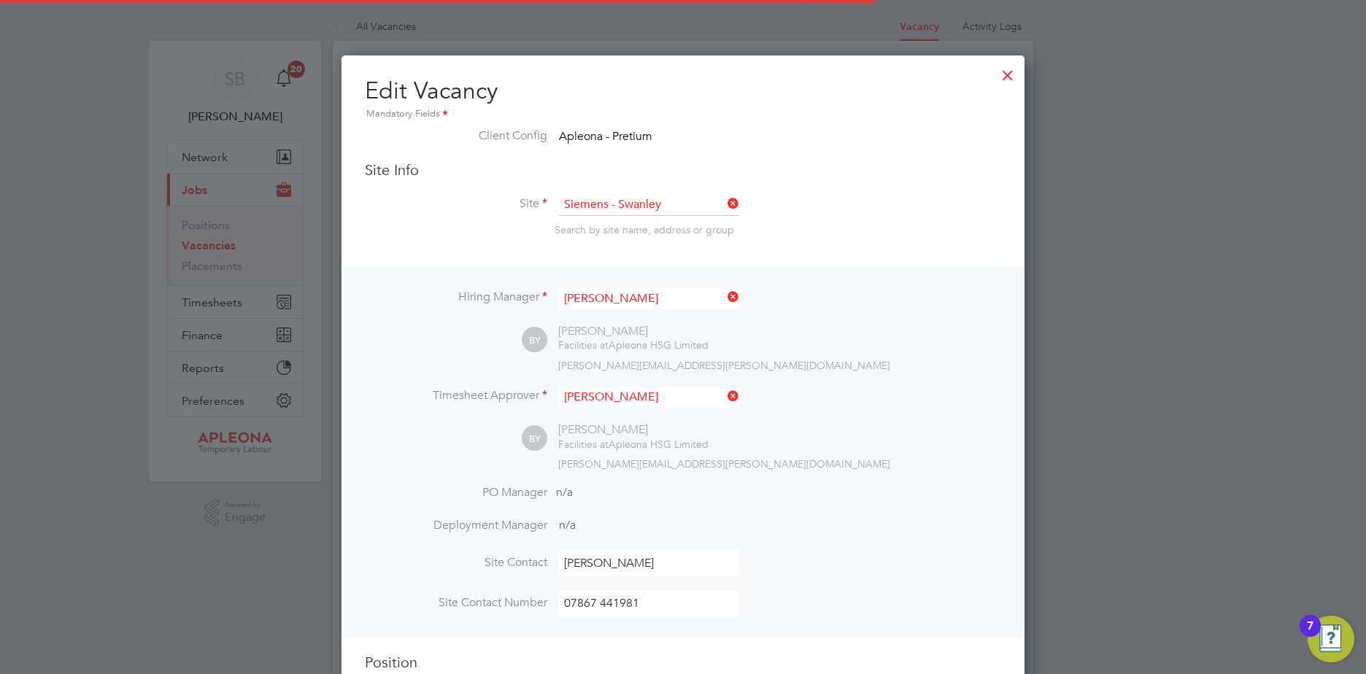
scroll to position [43, 77]
click at [1007, 73] on div at bounding box center [1008, 71] width 26 height 26
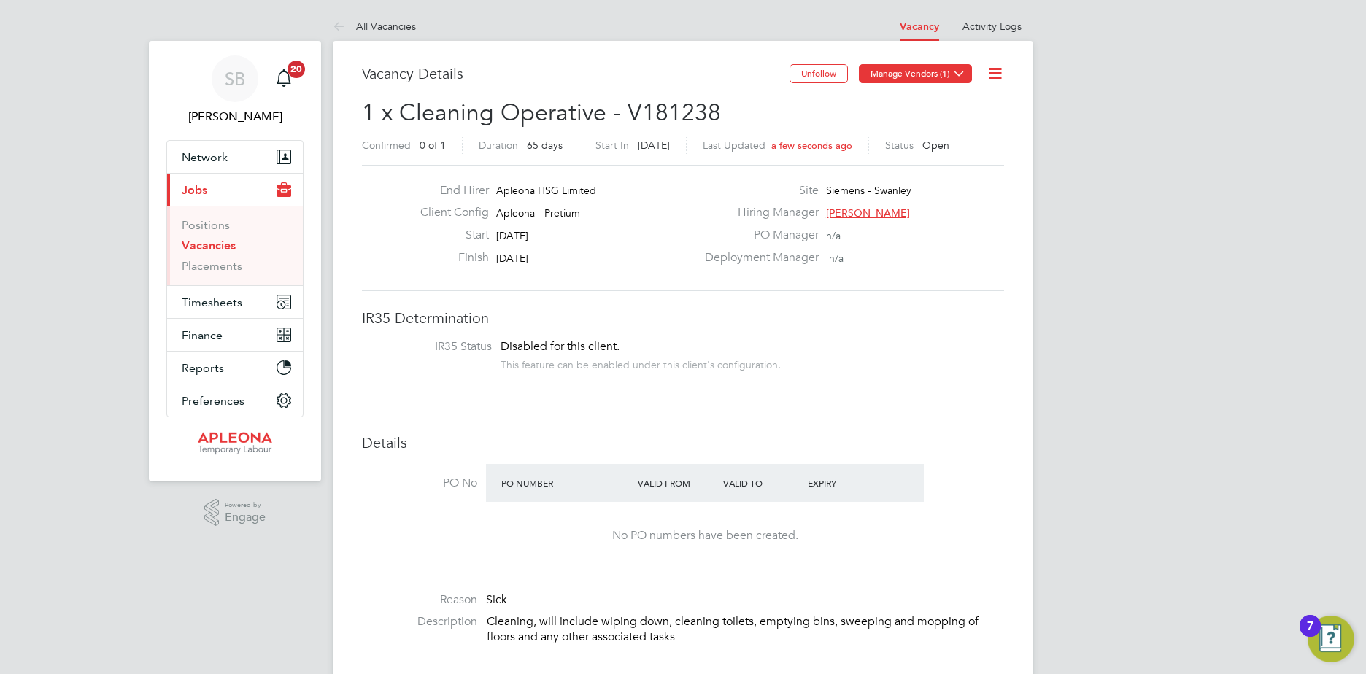
click at [958, 71] on icon at bounding box center [959, 73] width 11 height 11
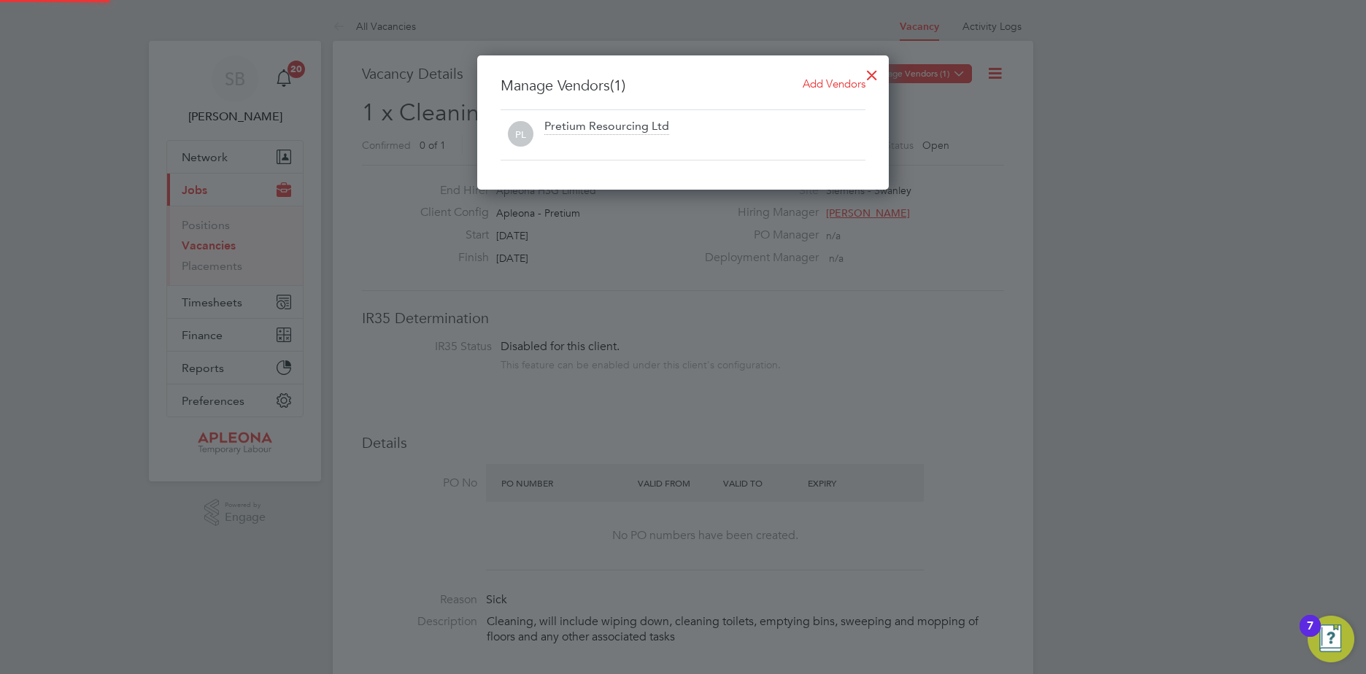
scroll to position [135, 412]
click at [842, 82] on span "Add Vendors" at bounding box center [834, 84] width 63 height 14
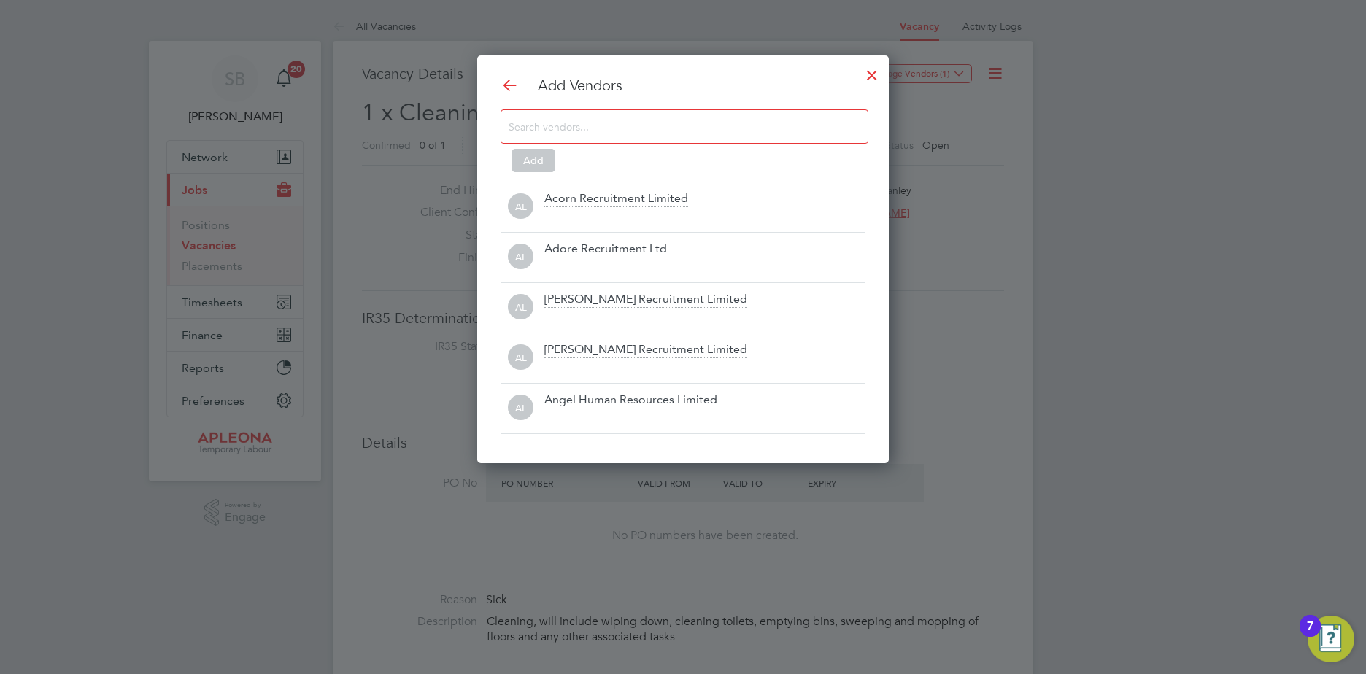
click at [532, 126] on input at bounding box center [673, 126] width 328 height 19
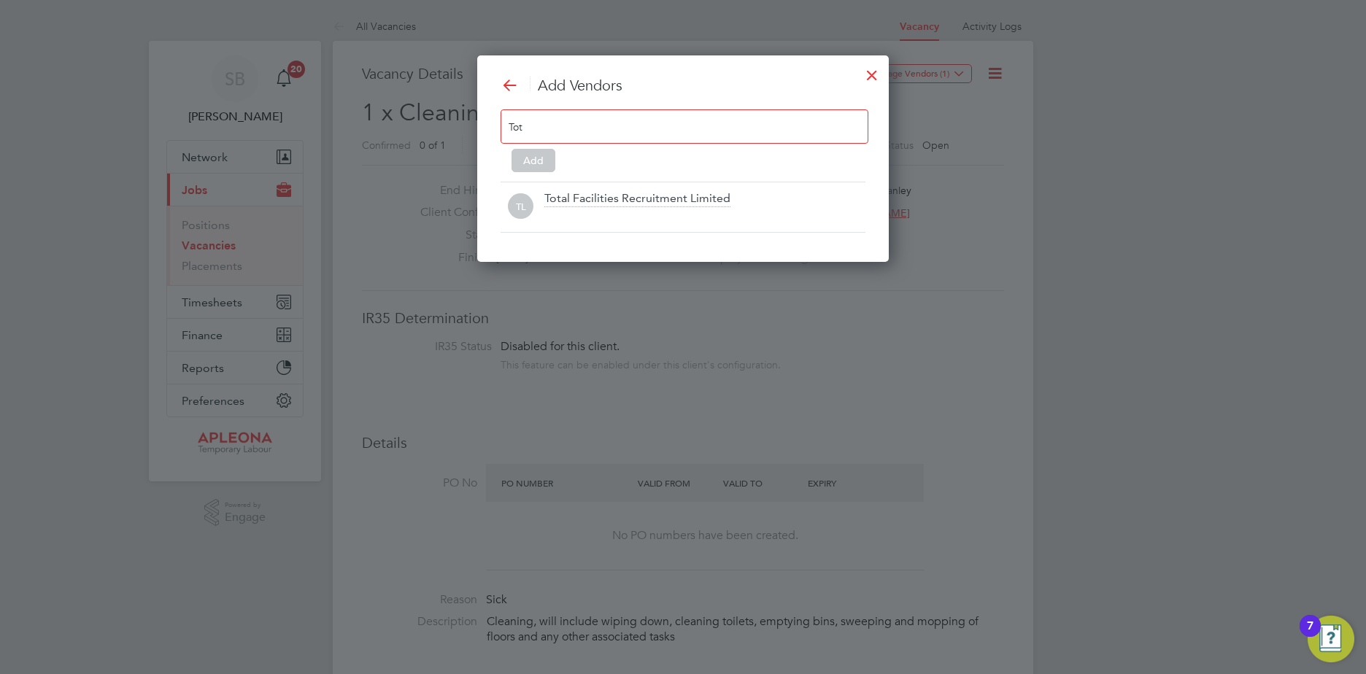
scroll to position [208, 412]
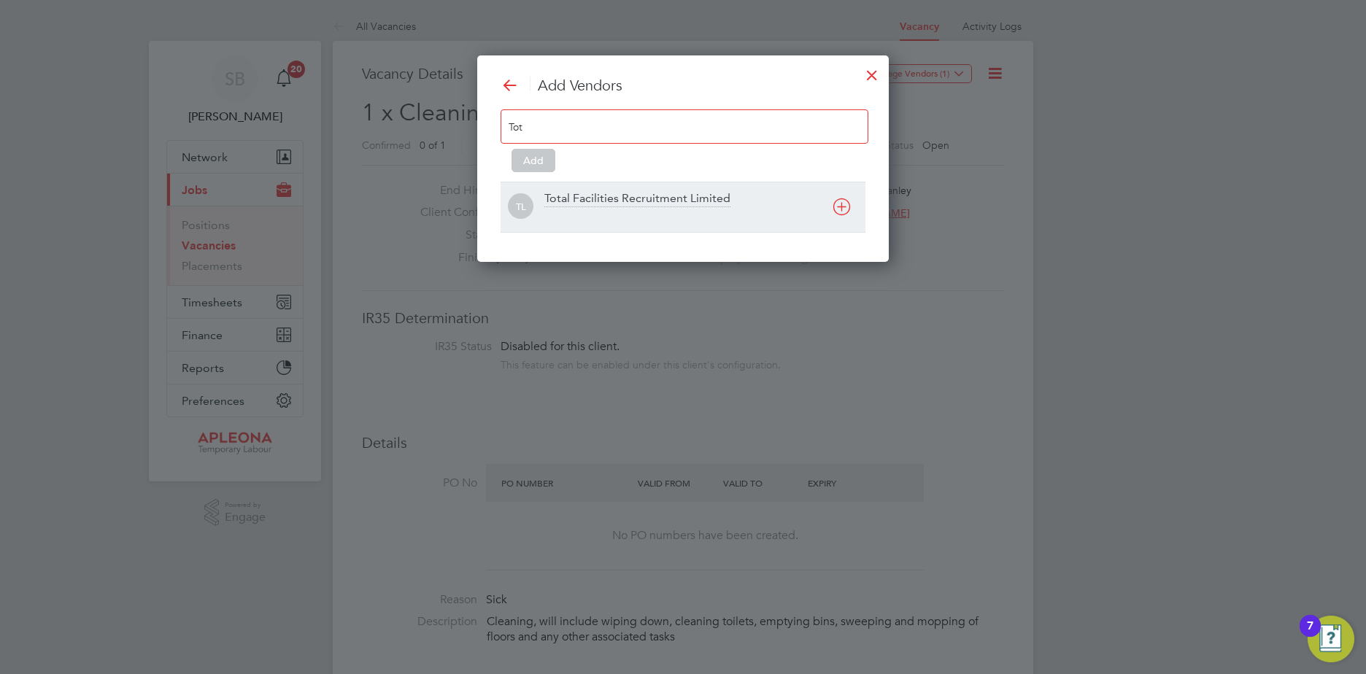
type input "Tot"
click at [588, 191] on div "TL Total Facilities Recruitment Limited" at bounding box center [683, 207] width 365 height 50
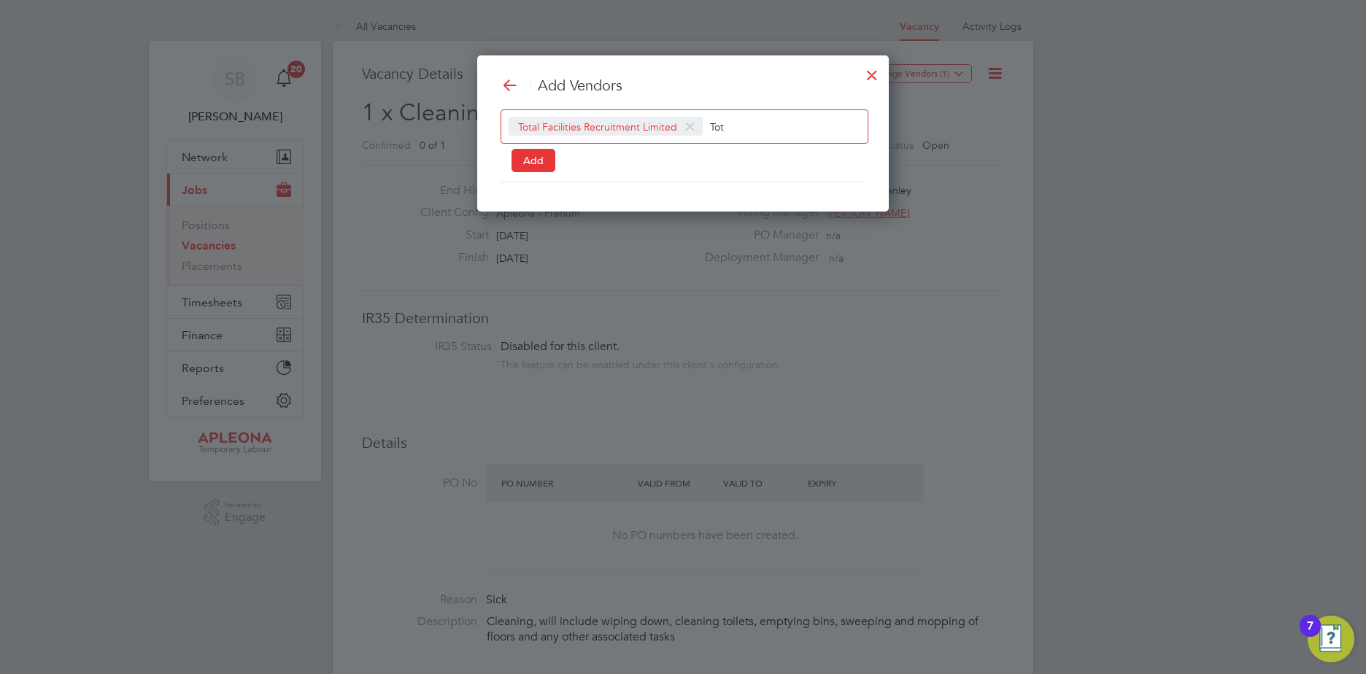
scroll to position [158, 412]
click at [532, 156] on button "Add" at bounding box center [534, 160] width 44 height 23
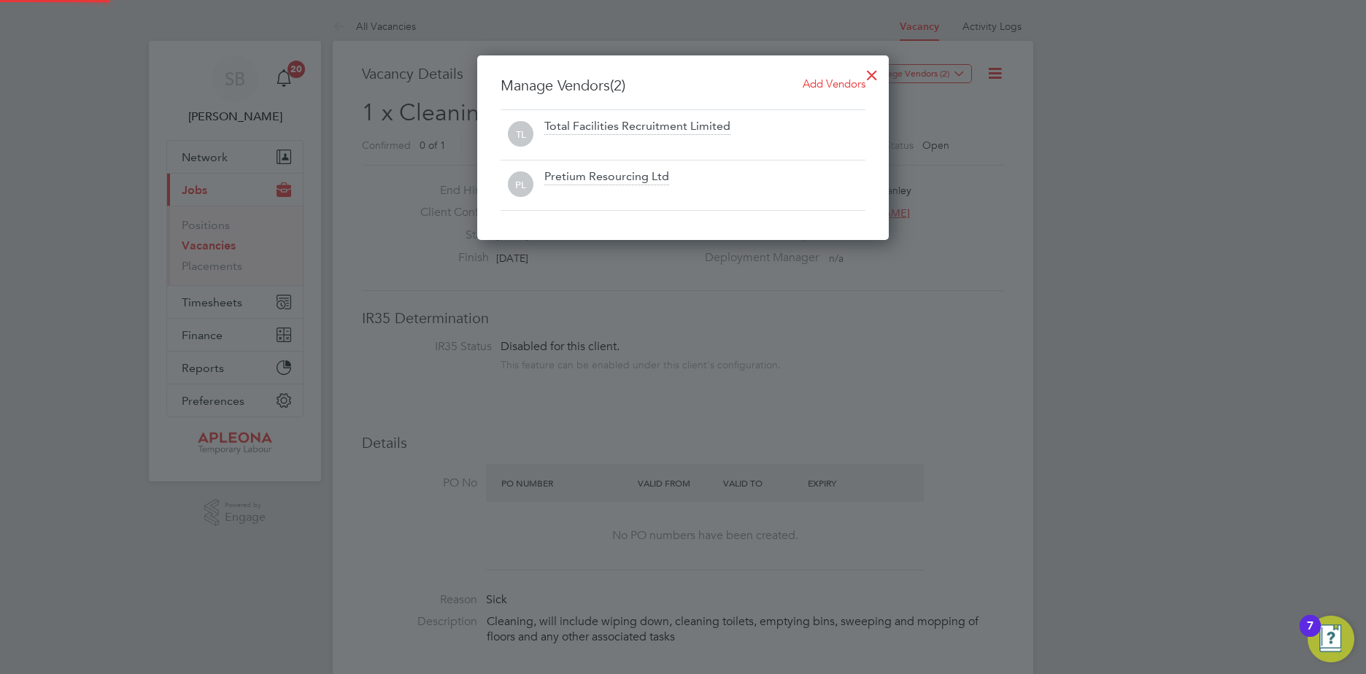
scroll to position [185, 412]
click at [874, 70] on div at bounding box center [872, 71] width 26 height 26
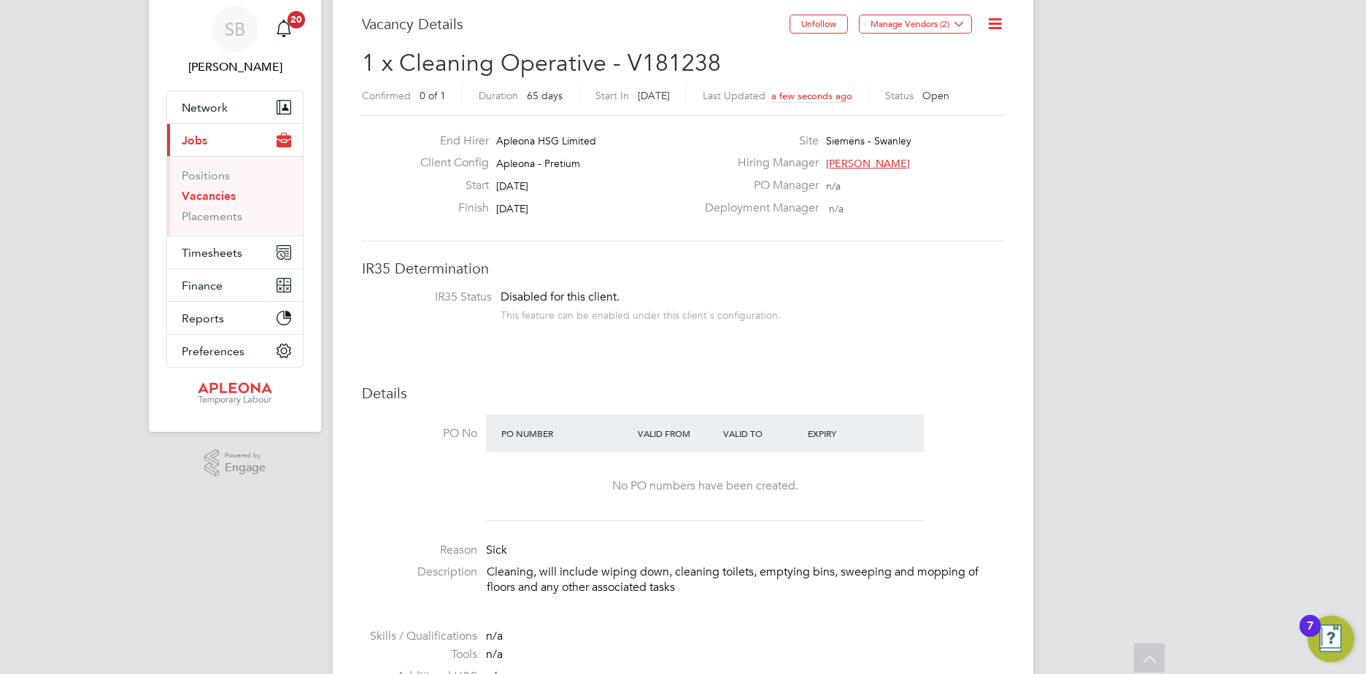
scroll to position [0, 0]
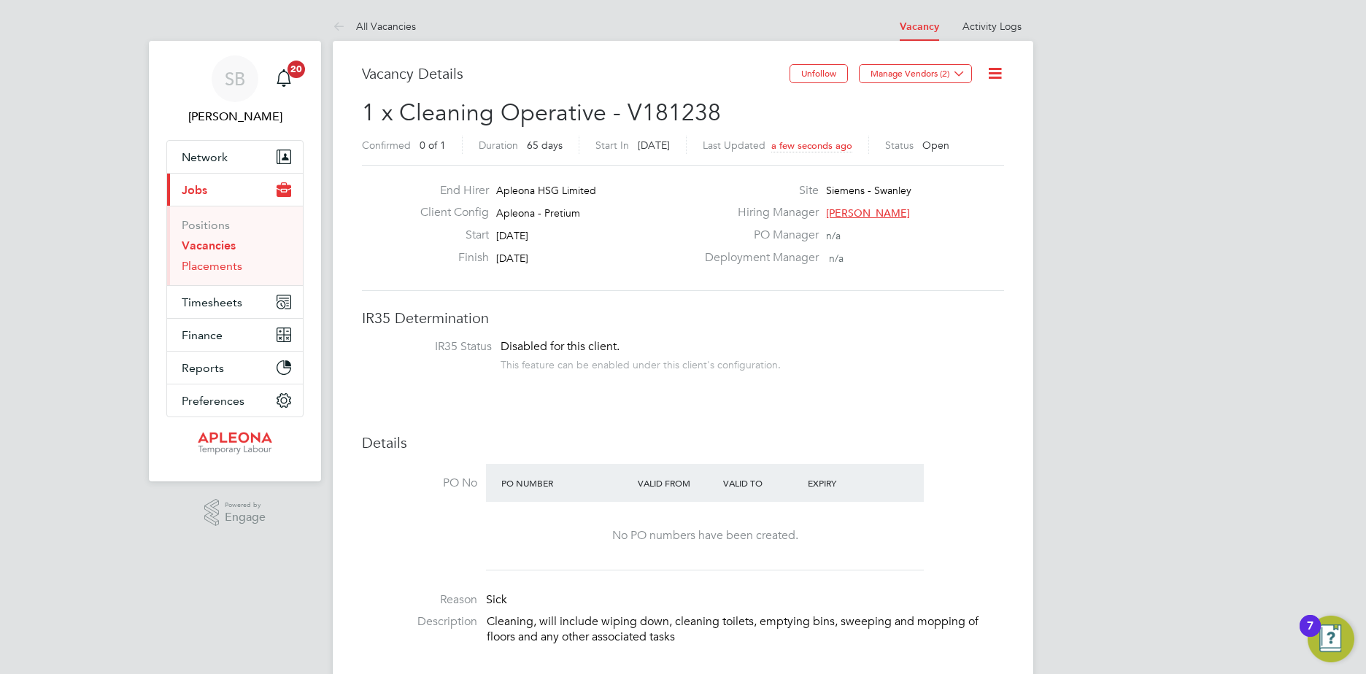
click at [218, 266] on link "Placements" at bounding box center [212, 266] width 61 height 14
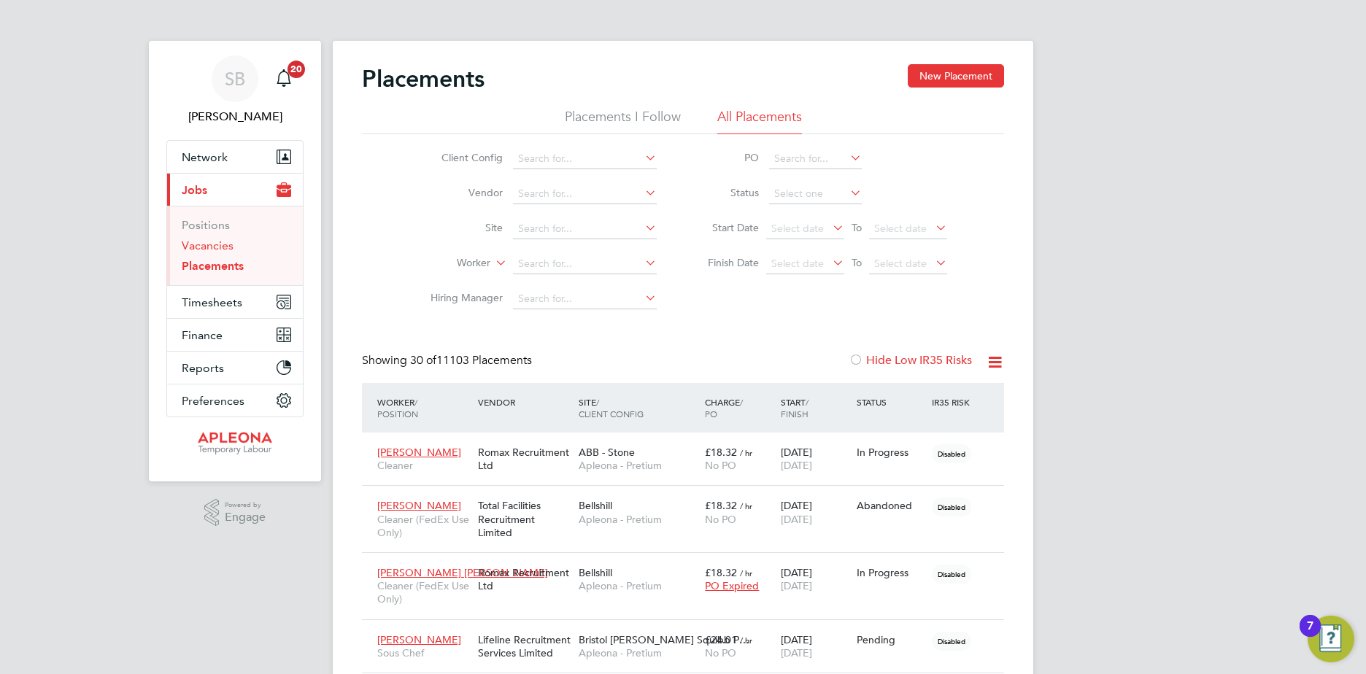
click at [205, 246] on link "Vacancies" at bounding box center [208, 246] width 52 height 14
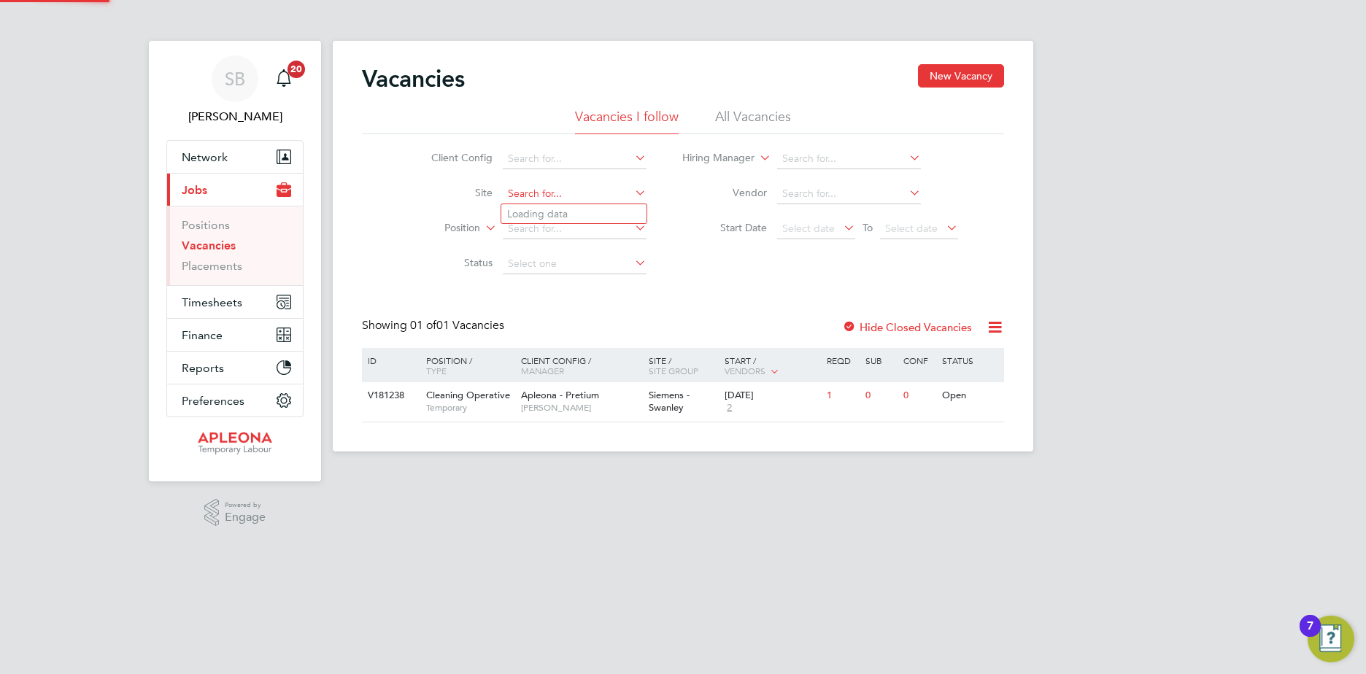
click at [517, 191] on input at bounding box center [575, 194] width 144 height 20
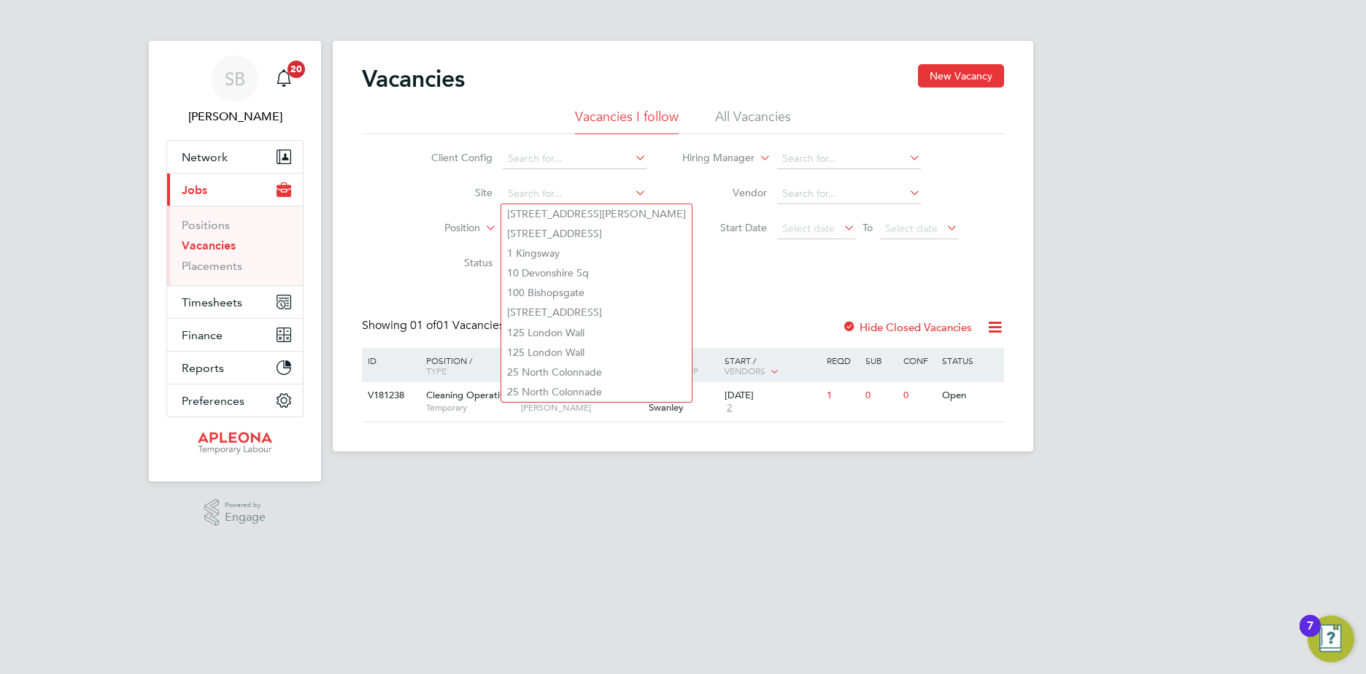
click at [761, 116] on li "All Vacancies" at bounding box center [753, 121] width 76 height 26
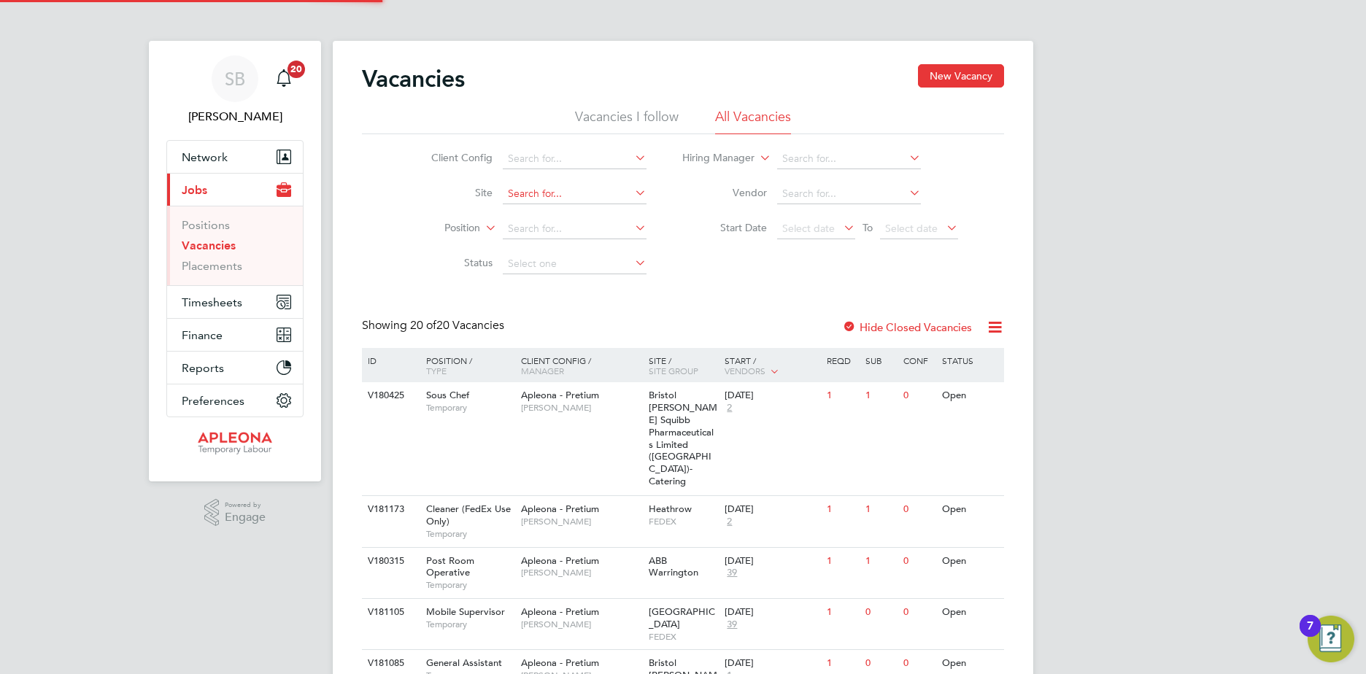
click at [523, 193] on input at bounding box center [575, 194] width 144 height 20
click at [577, 231] on b "Swan" at bounding box center [565, 233] width 26 height 12
type input "Siemens - Swanley"
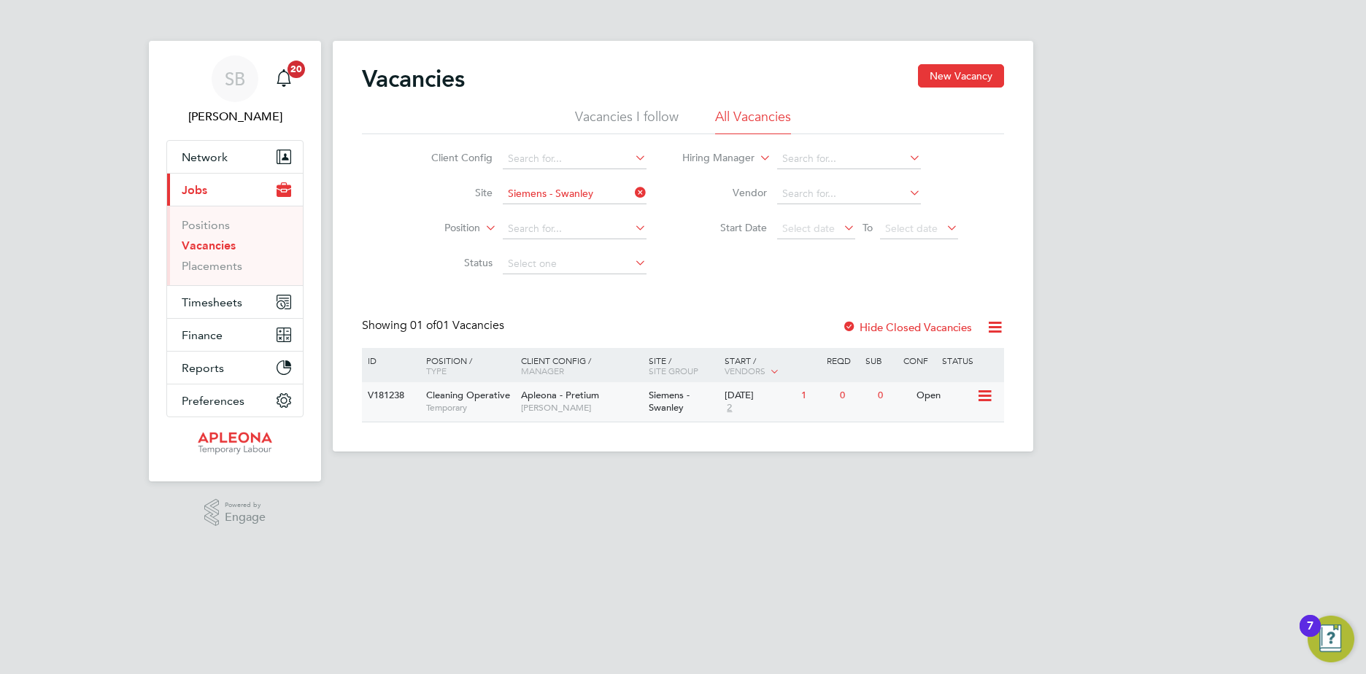
click at [982, 396] on icon at bounding box center [984, 397] width 15 height 18
click at [944, 469] on li "Update Status" at bounding box center [948, 471] width 85 height 20
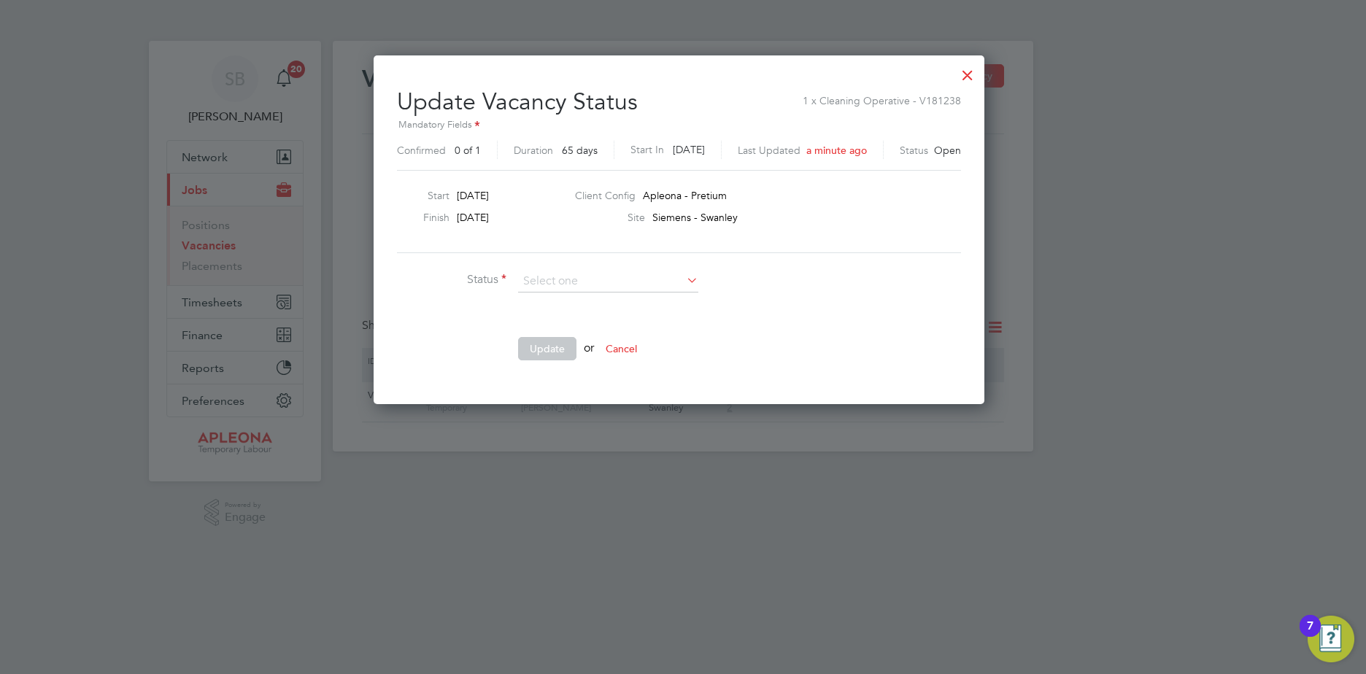
click at [975, 70] on div at bounding box center [968, 71] width 26 height 26
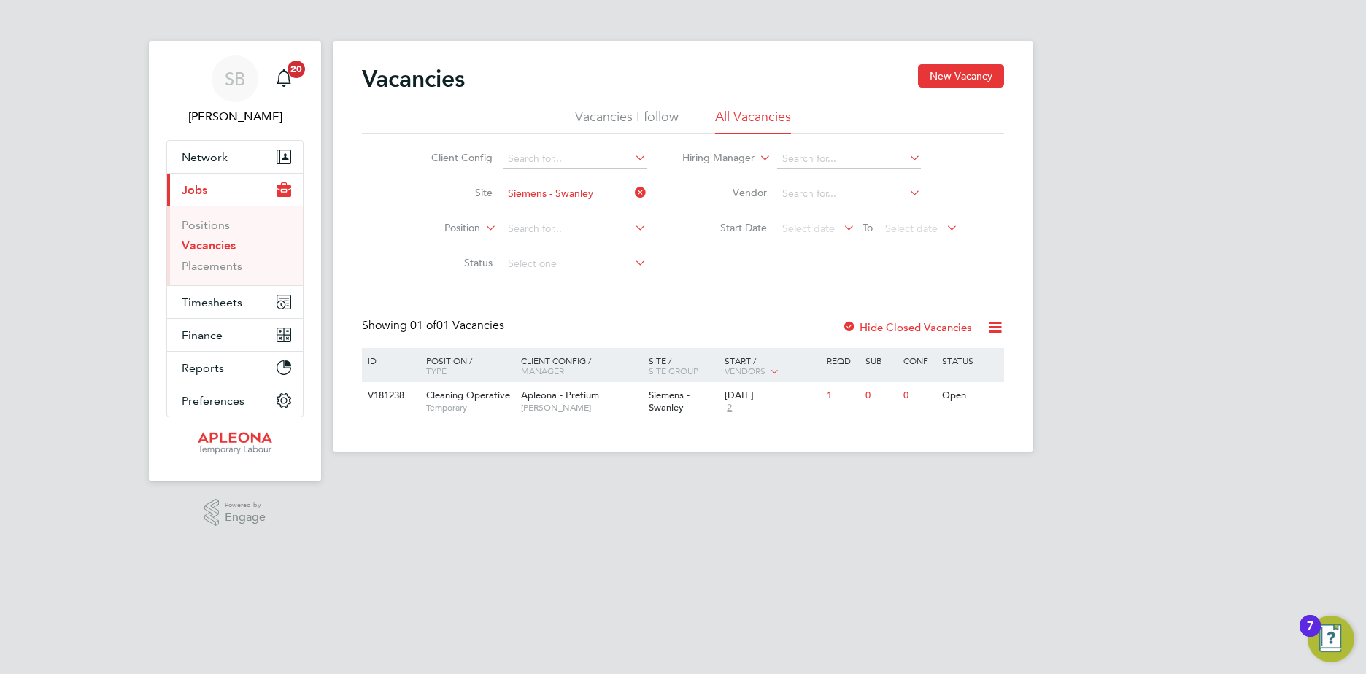
click at [993, 323] on icon at bounding box center [995, 327] width 18 height 18
click at [985, 391] on icon at bounding box center [984, 397] width 15 height 18
click at [949, 428] on li "View Details" at bounding box center [948, 430] width 85 height 20
click at [984, 394] on icon at bounding box center [984, 397] width 15 height 18
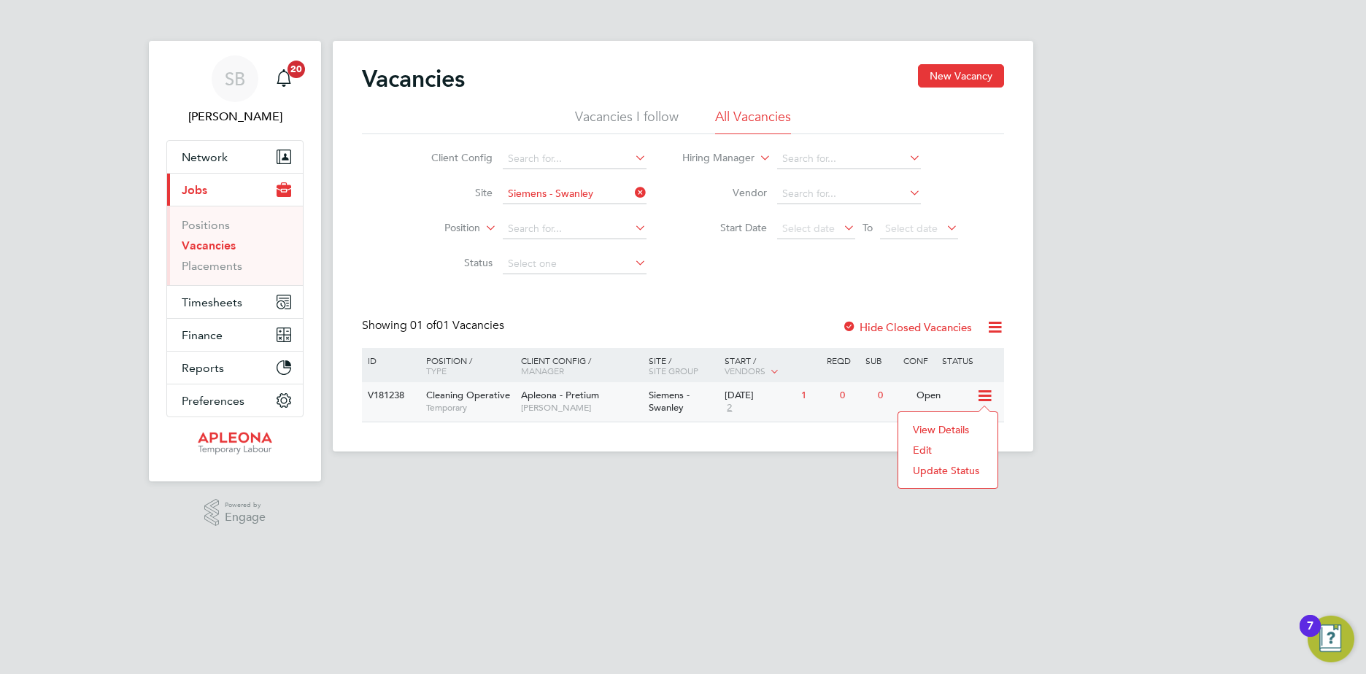
click at [989, 231] on div "Client Config Site Siemens - Swanley Position Status Hiring Manager Vendor Star…" at bounding box center [683, 207] width 642 height 147
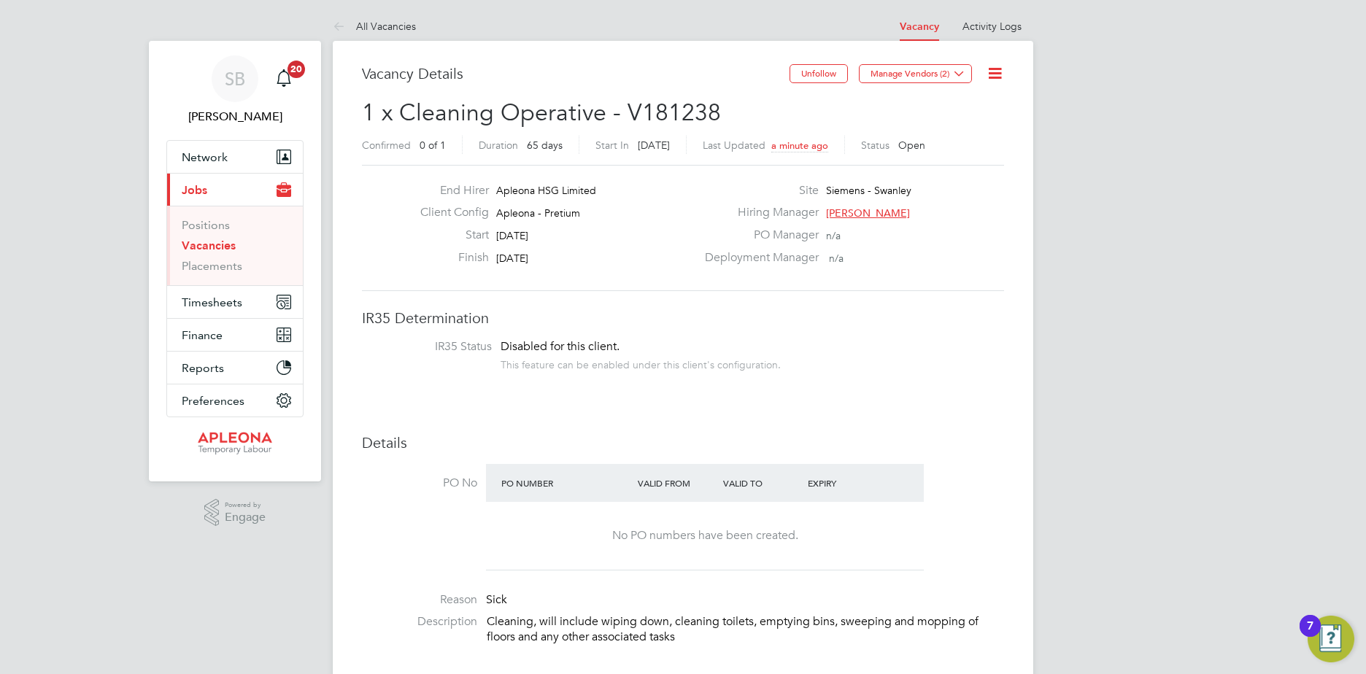
click at [993, 74] on icon at bounding box center [995, 73] width 18 height 18
click at [996, 73] on icon at bounding box center [995, 73] width 18 height 18
